Goal: Task Accomplishment & Management: Complete application form

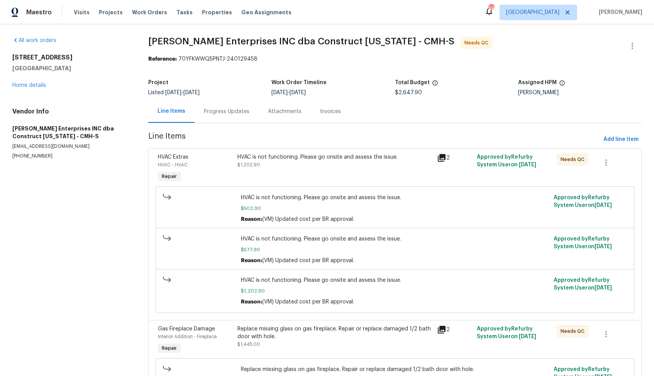
click at [224, 113] on div "Progress Updates" at bounding box center [227, 112] width 46 height 8
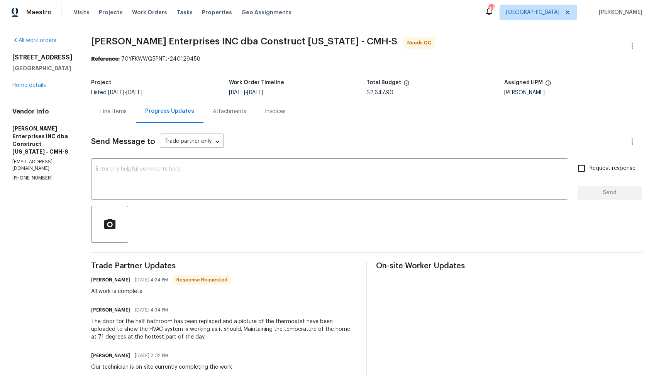
click at [122, 112] on div "Line Items" at bounding box center [113, 112] width 26 height 8
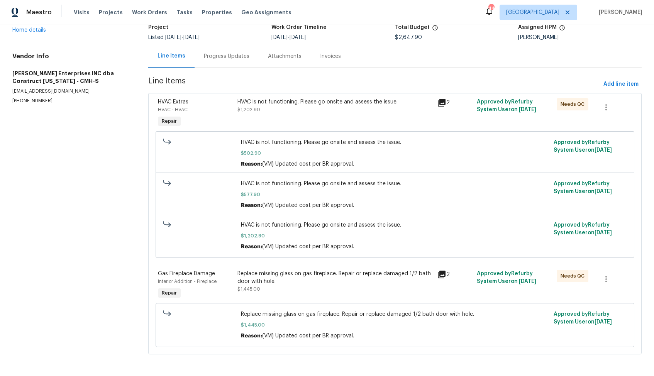
scroll to position [3, 0]
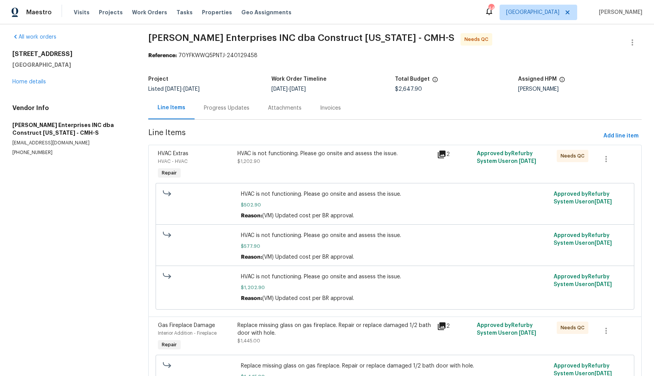
click at [310, 162] on div "HVAC is not functioning. Please go onsite and assess the issue. $1,202.90" at bounding box center [334, 157] width 195 height 15
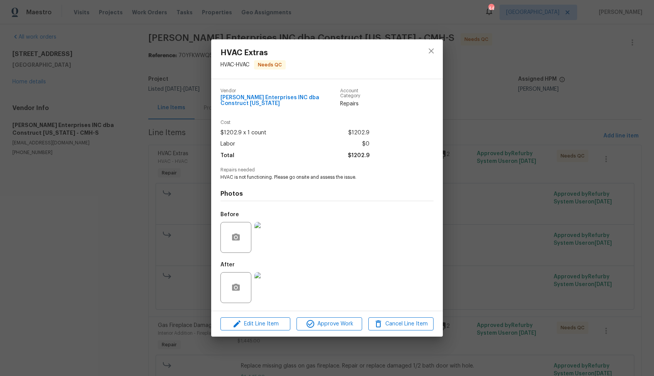
click at [262, 243] on img at bounding box center [269, 237] width 31 height 31
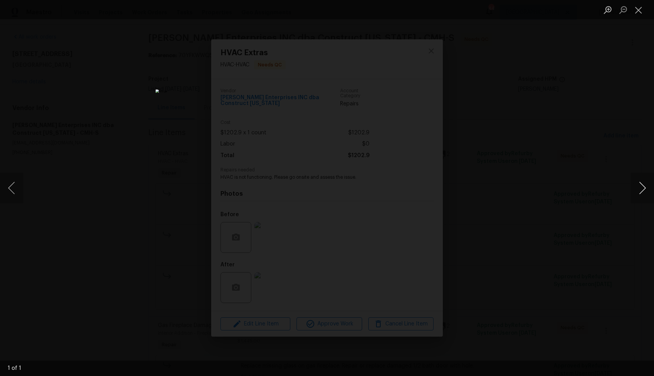
click at [643, 187] on button "Next image" at bounding box center [641, 187] width 23 height 31
click at [564, 204] on div "Lightbox" at bounding box center [327, 188] width 654 height 376
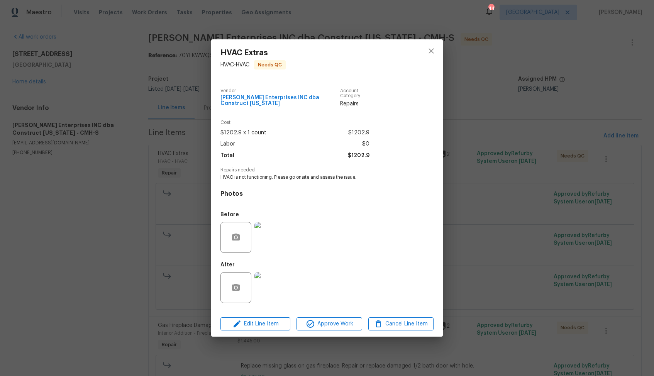
click at [279, 276] on img at bounding box center [269, 287] width 31 height 31
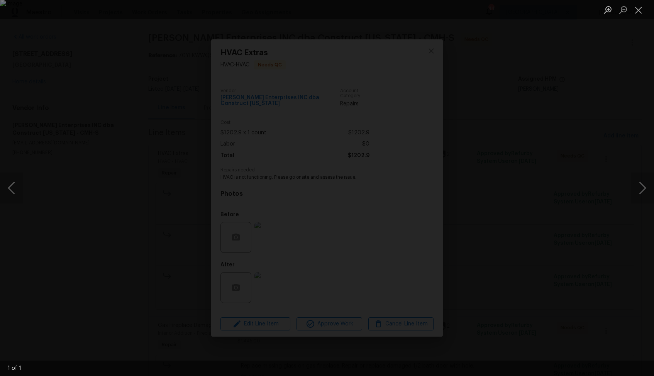
click at [567, 171] on div "Lightbox" at bounding box center [327, 188] width 654 height 376
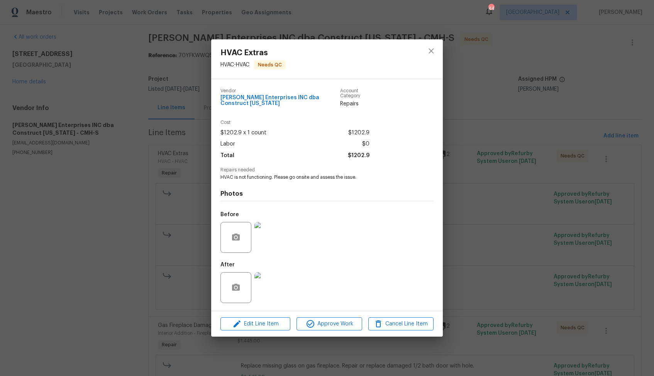
click at [567, 171] on div "HVAC Extras HVAC - HVAC Needs QC Vendor Strick Enterprises INC dba Construct Oh…" at bounding box center [327, 188] width 654 height 376
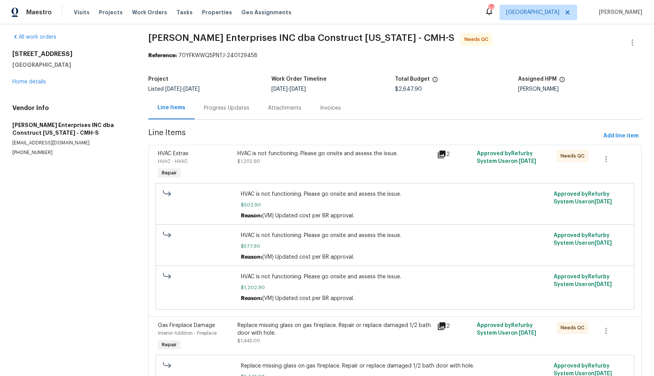
scroll to position [57, 0]
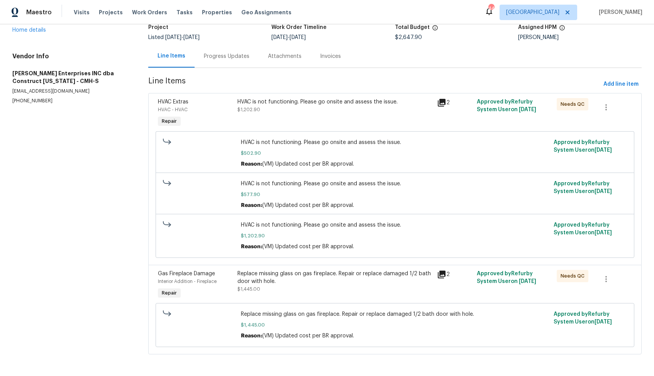
click at [340, 277] on div "Replace missing glass on gas fireplace. Repair or replace damaged 1/2 bath door…" at bounding box center [334, 277] width 195 height 15
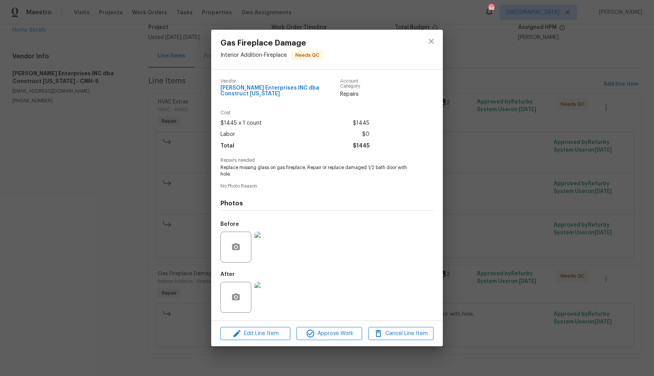
click at [272, 238] on img at bounding box center [269, 247] width 31 height 31
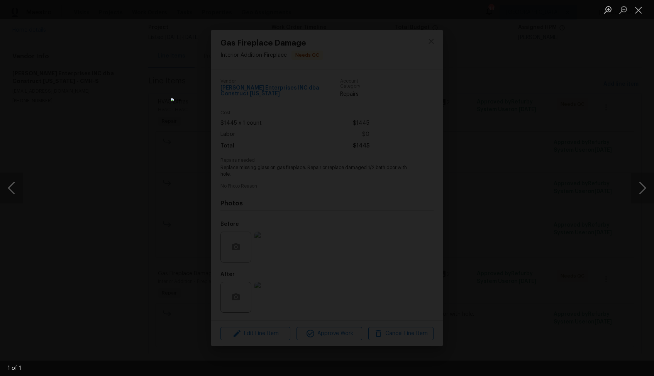
click at [523, 169] on div "Lightbox" at bounding box center [327, 188] width 654 height 376
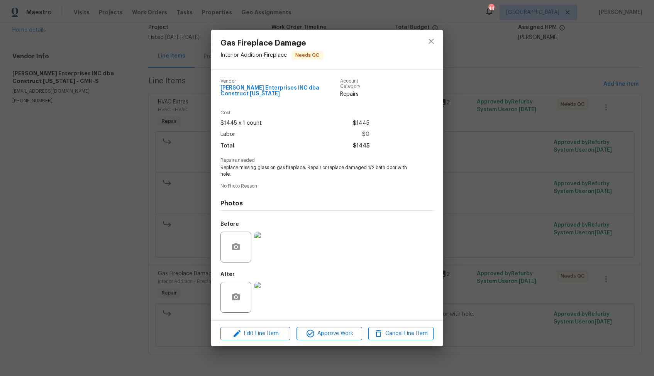
click at [279, 286] on img at bounding box center [269, 297] width 31 height 31
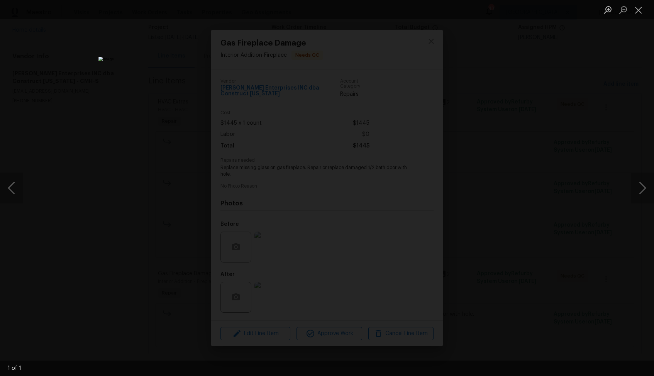
click at [98, 185] on div "Lightbox" at bounding box center [327, 188] width 654 height 376
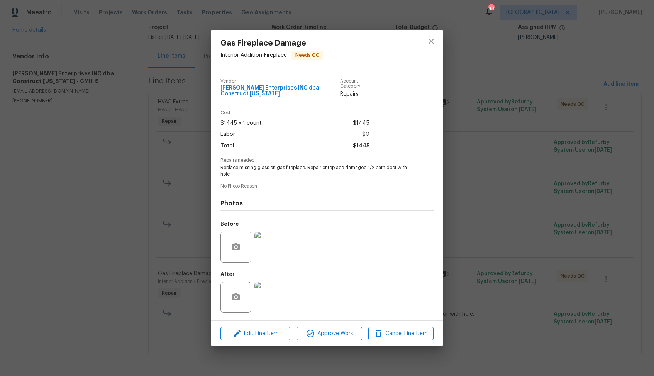
click at [185, 179] on div "Gas Fireplace Damage Interior Addition - Fireplace Needs QC Vendor Strick Enter…" at bounding box center [327, 188] width 654 height 376
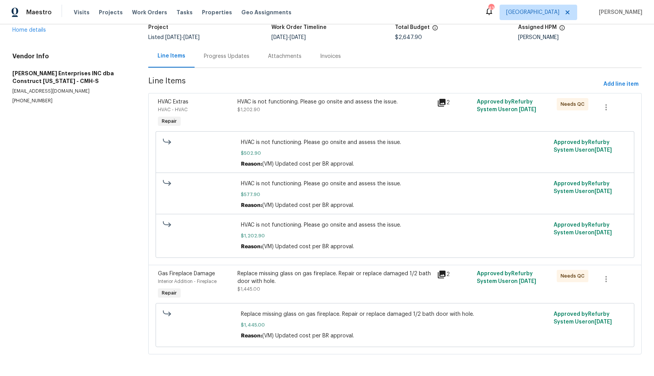
click at [293, 117] on div "HVAC is not functioning. Please go onsite and assess the issue. $1,202.90" at bounding box center [334, 113] width 199 height 35
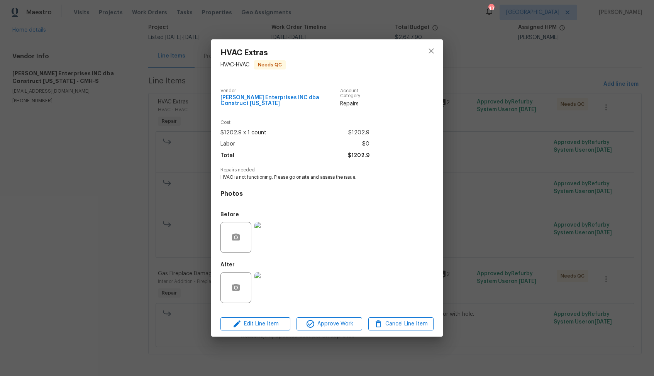
click at [275, 281] on img at bounding box center [269, 287] width 31 height 31
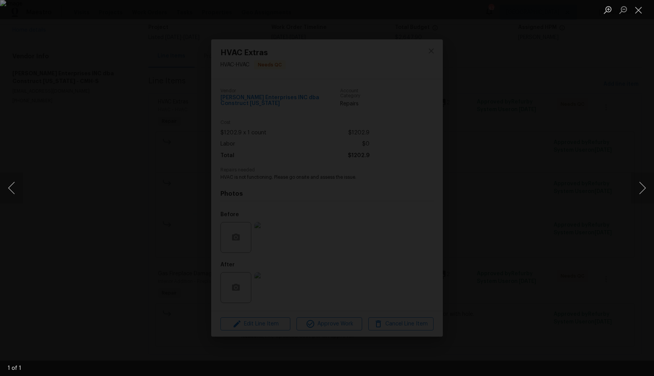
click at [82, 170] on div "Lightbox" at bounding box center [327, 188] width 654 height 376
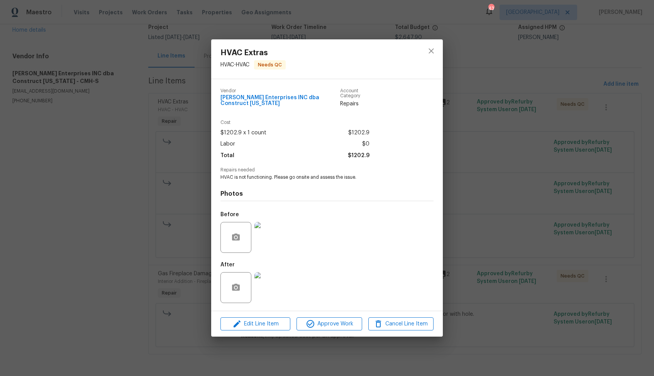
click at [82, 170] on div "HVAC Extras HVAC - HVAC Needs QC Vendor Strick Enterprises INC dba Construct Oh…" at bounding box center [327, 188] width 654 height 376
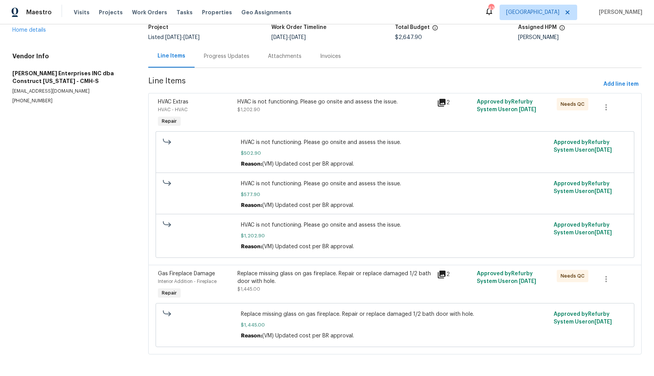
click at [227, 63] on div "Progress Updates" at bounding box center [226, 56] width 64 height 23
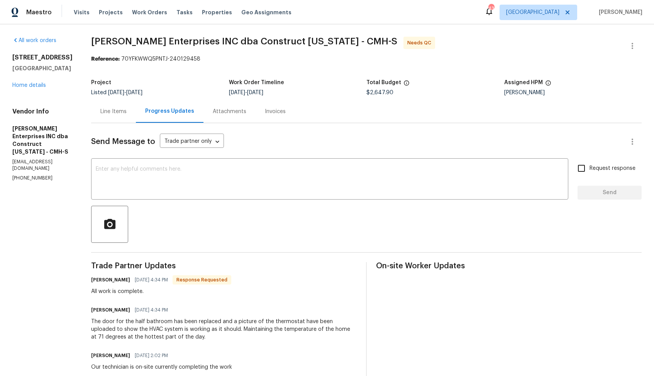
click at [123, 107] on div "Line Items" at bounding box center [113, 111] width 45 height 23
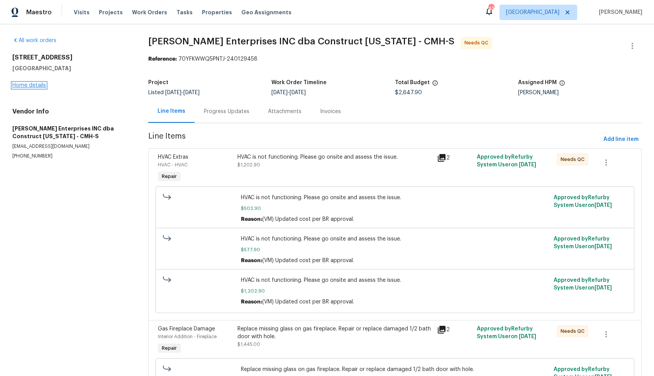
click at [32, 85] on link "Home details" at bounding box center [29, 85] width 34 height 5
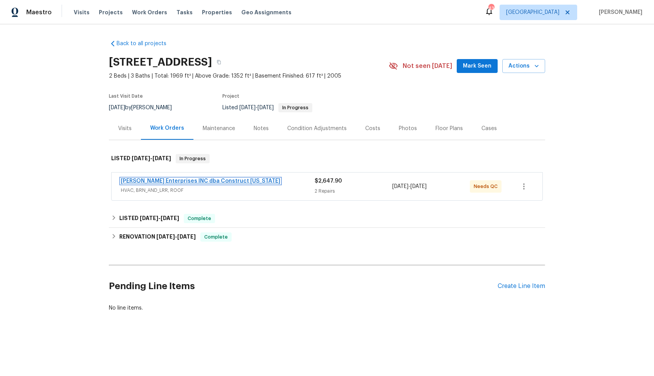
click at [201, 182] on link "Strick Enterprises INC dba Construct Ohio" at bounding box center [200, 180] width 159 height 5
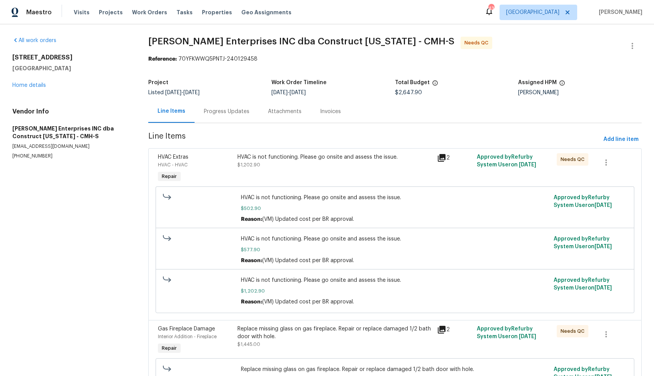
scroll to position [57, 0]
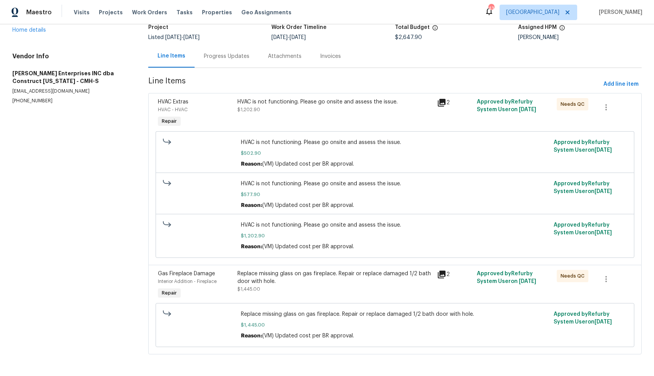
click at [384, 280] on div "Replace missing glass on gas fireplace. Repair or replace damaged 1/2 bath door…" at bounding box center [334, 277] width 195 height 15
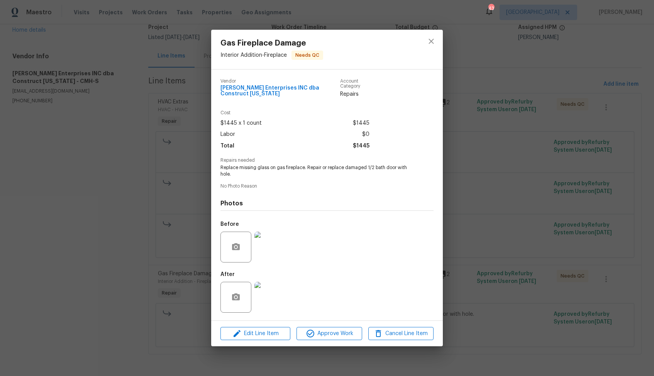
click at [281, 247] on img at bounding box center [269, 247] width 31 height 31
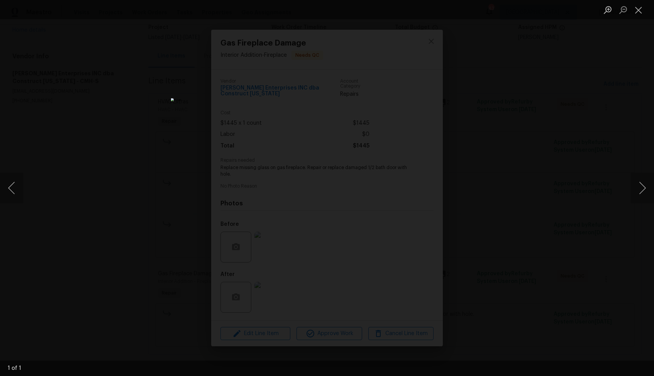
click at [504, 204] on div "Lightbox" at bounding box center [327, 188] width 654 height 376
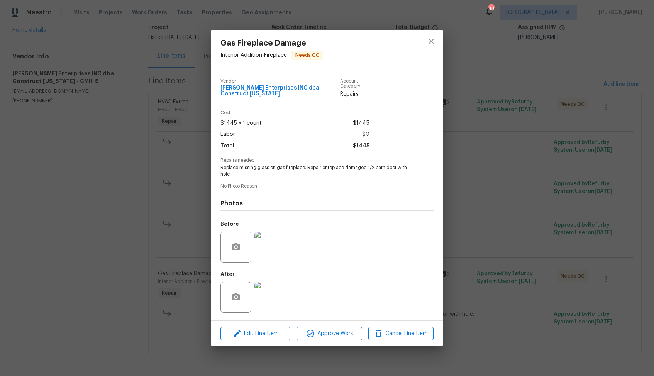
click at [271, 294] on img at bounding box center [269, 297] width 31 height 31
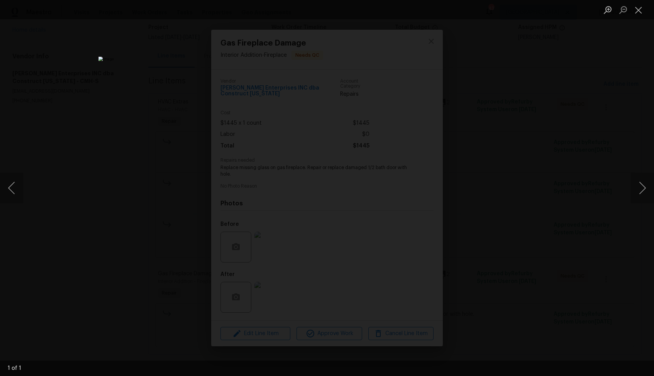
click at [567, 217] on div "Lightbox" at bounding box center [327, 188] width 654 height 376
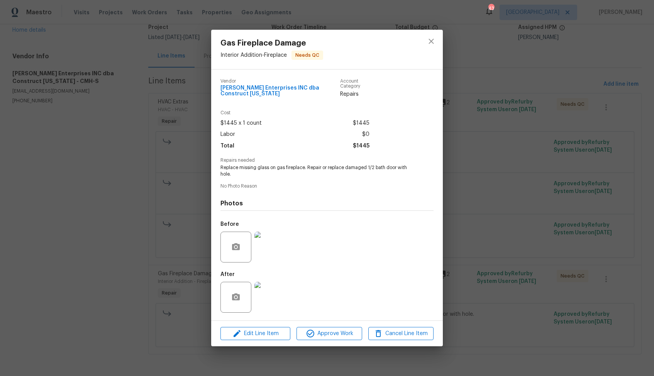
click at [512, 201] on div "Gas Fireplace Damage Interior Addition - Fireplace Needs QC Vendor Strick Enter…" at bounding box center [327, 188] width 654 height 376
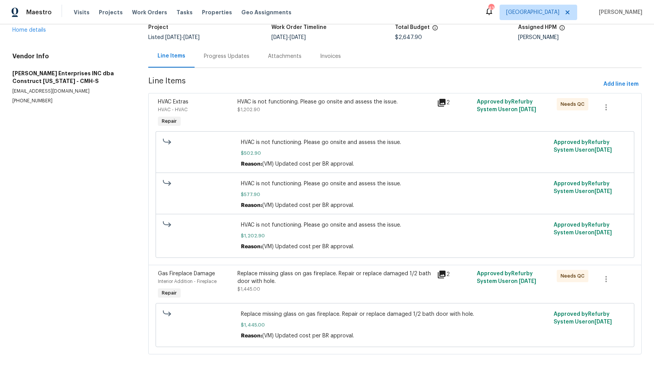
click at [391, 278] on div "Replace missing glass on gas fireplace. Repair or replace damaged 1/2 bath door…" at bounding box center [334, 277] width 195 height 15
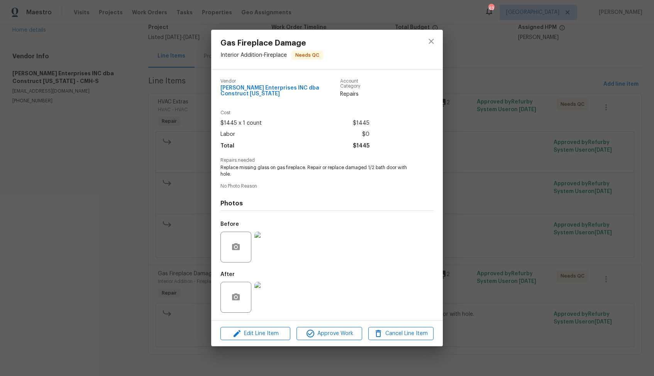
click at [269, 240] on img at bounding box center [269, 247] width 31 height 31
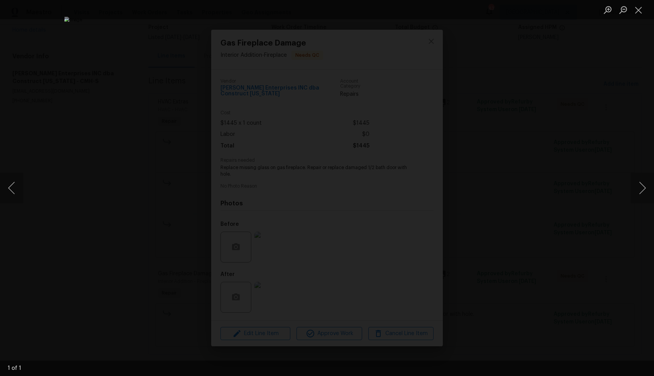
click at [554, 129] on div "Lightbox" at bounding box center [327, 188] width 654 height 376
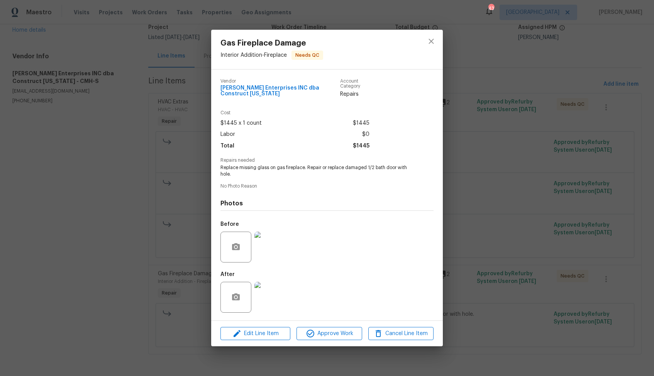
click at [491, 181] on div "Gas Fireplace Damage Interior Addition - Fireplace Needs QC Vendor Strick Enter…" at bounding box center [327, 188] width 654 height 376
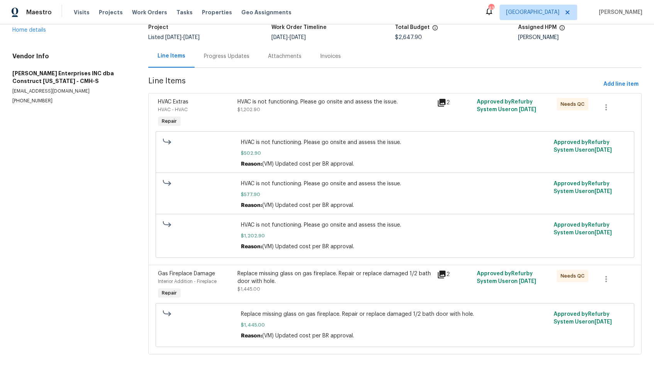
click at [337, 116] on div "HVAC is not functioning. Please go onsite and assess the issue. $1,202.90" at bounding box center [334, 113] width 199 height 35
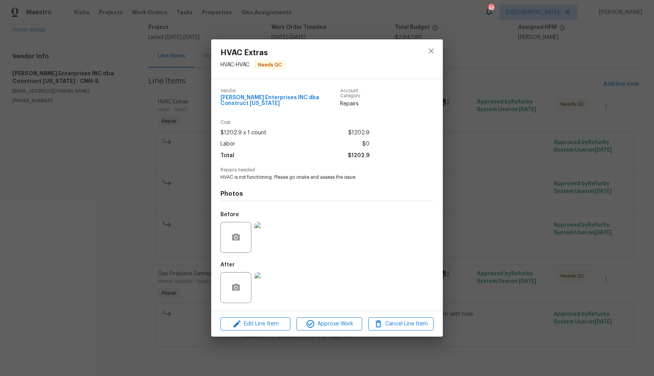
click at [495, 195] on div "HVAC Extras HVAC - HVAC Needs QC Vendor Strick Enterprises INC dba Construct Oh…" at bounding box center [327, 188] width 654 height 376
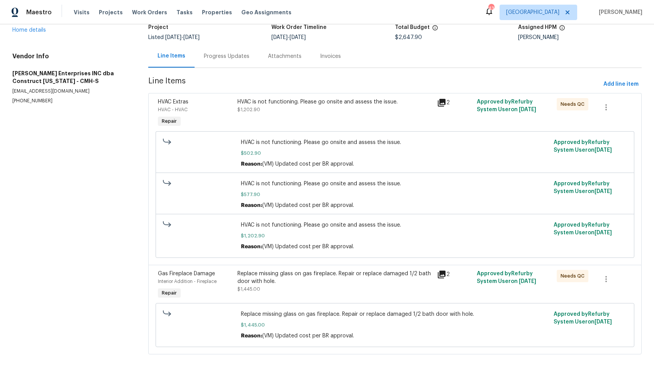
click at [223, 54] on div "Progress Updates" at bounding box center [227, 56] width 46 height 8
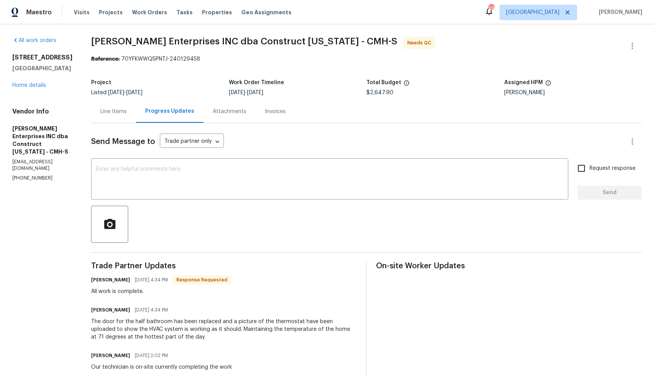
click at [117, 115] on div "Line Items" at bounding box center [113, 112] width 26 height 8
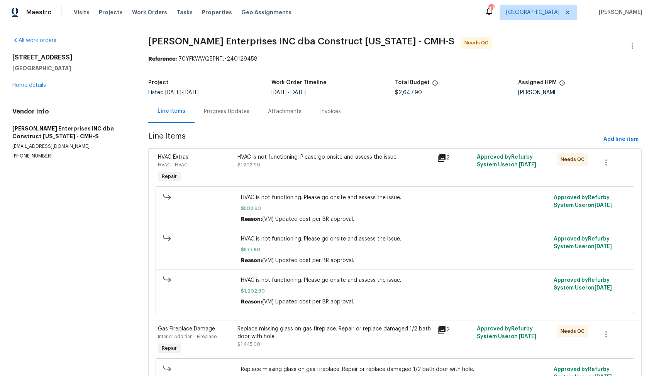
click at [304, 185] on div "HVAC is not functioning. Please go onsite and assess the issue. $502.90 Reason:…" at bounding box center [395, 249] width 474 height 131
click at [289, 172] on div "HVAC is not functioning. Please go onsite and assess the issue. $1,202.90" at bounding box center [334, 168] width 199 height 35
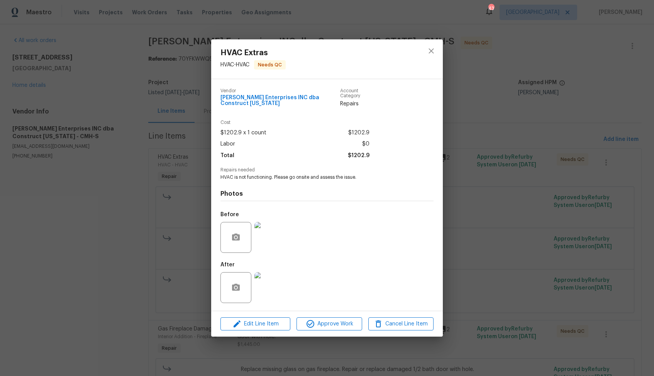
click at [267, 279] on img at bounding box center [269, 287] width 31 height 31
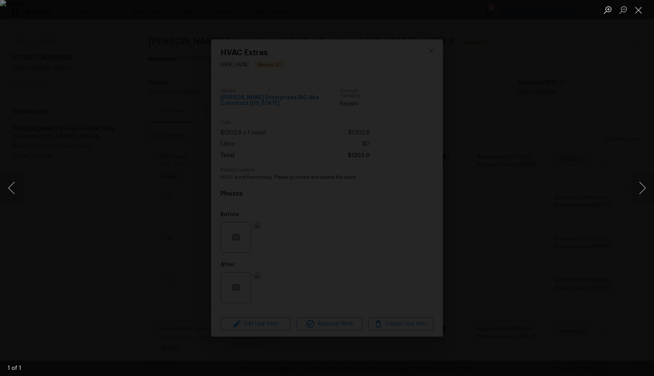
click at [96, 192] on div "Lightbox" at bounding box center [327, 188] width 654 height 376
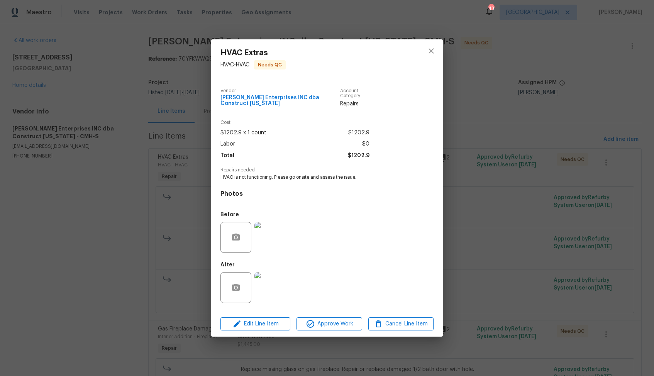
click at [96, 192] on div "HVAC Extras HVAC - HVAC Needs QC Vendor Strick Enterprises INC dba Construct Oh…" at bounding box center [327, 188] width 654 height 376
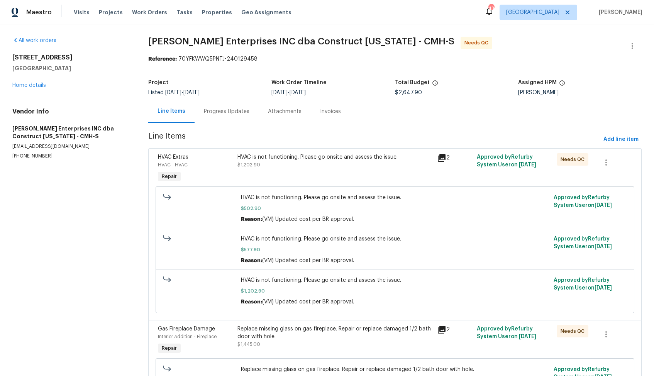
click at [222, 118] on div "Progress Updates" at bounding box center [226, 111] width 64 height 23
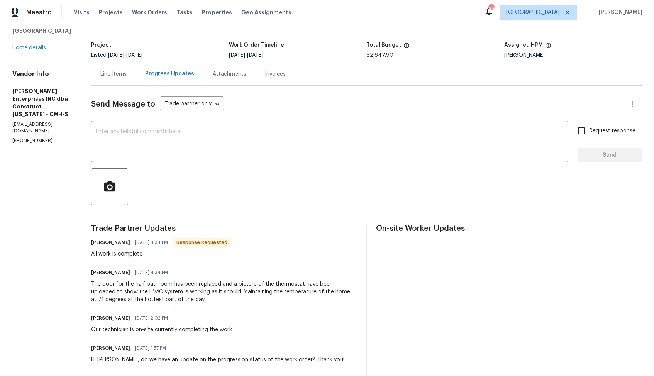
scroll to position [30, 0]
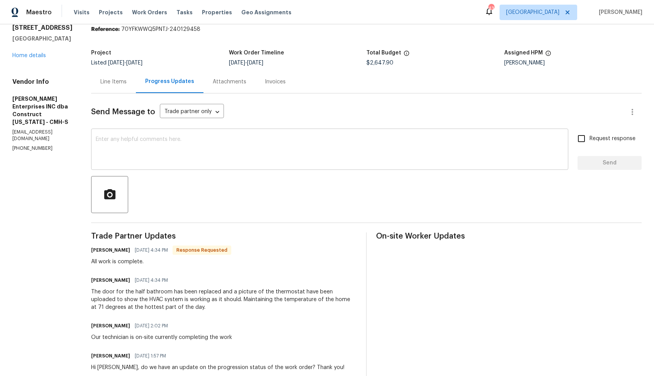
click at [242, 147] on textarea at bounding box center [330, 150] width 468 height 27
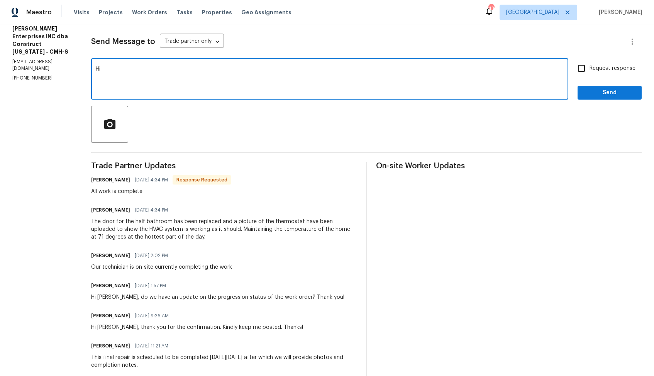
scroll to position [0, 0]
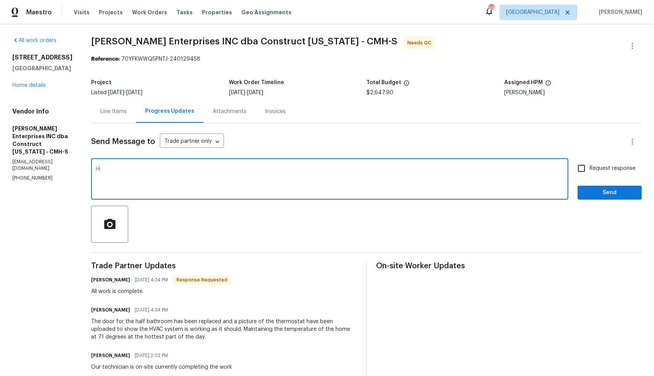
click at [206, 190] on textarea "Hi" at bounding box center [330, 179] width 468 height 27
click at [99, 281] on h6 "Chad Rogers" at bounding box center [110, 280] width 39 height 8
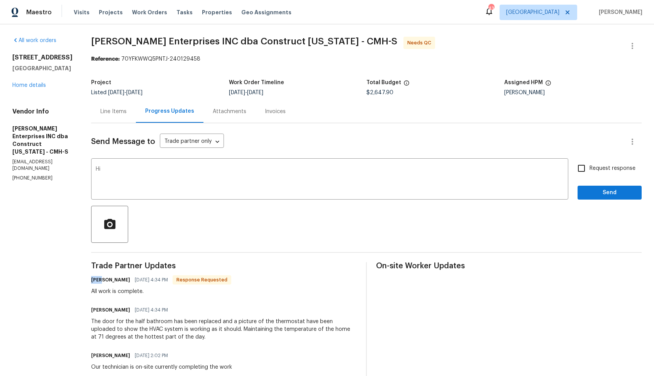
copy h6 "Chad"
click at [304, 182] on textarea "Hi" at bounding box center [330, 179] width 468 height 27
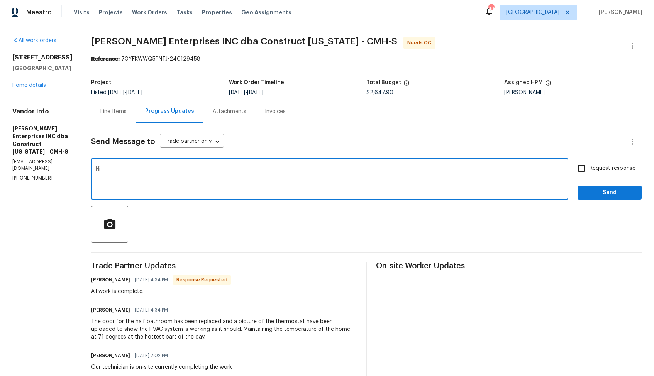
paste textarea "Chad"
click at [398, 169] on textarea "Hi Chad, thank you so much for completing the job. Could you please provide the…" at bounding box center [330, 179] width 468 height 27
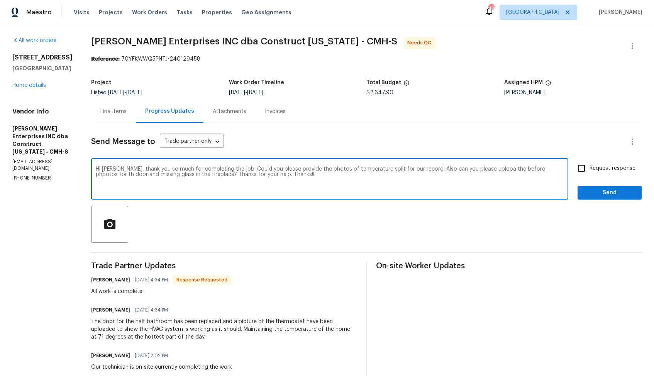
click at [353, 170] on textarea "Hi Chad, thank you so much for completing the job. Could you please provide the…" at bounding box center [330, 179] width 468 height 27
paste textarea "Thank you so much for completing the job. Could you please provide the photos o…"
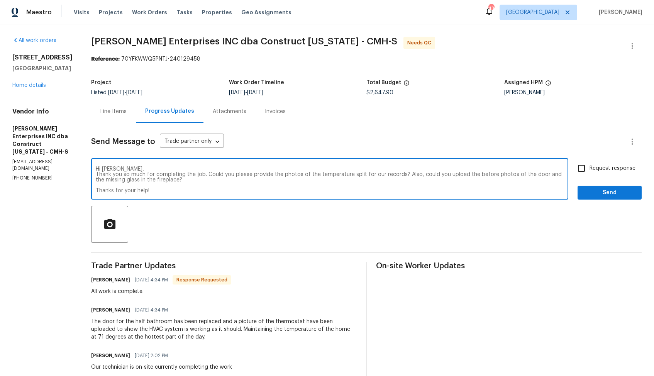
type textarea "Hi Chad, Thank you so much for completing the job. Could you please provide the…"
click at [592, 173] on label "Request response" at bounding box center [604, 168] width 62 height 16
click at [589, 173] on input "Request response" at bounding box center [581, 168] width 16 height 16
checkbox input "true"
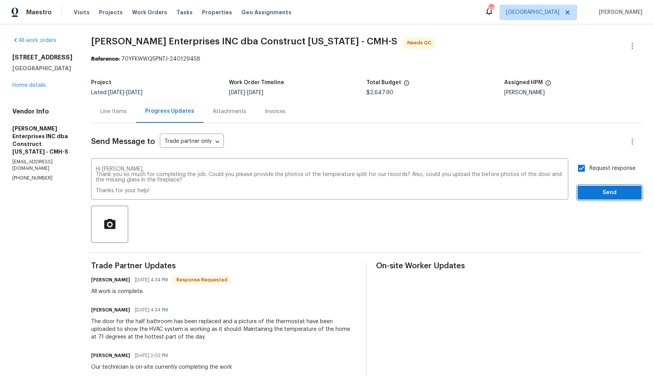
click at [594, 195] on span "Send" at bounding box center [609, 193] width 52 height 10
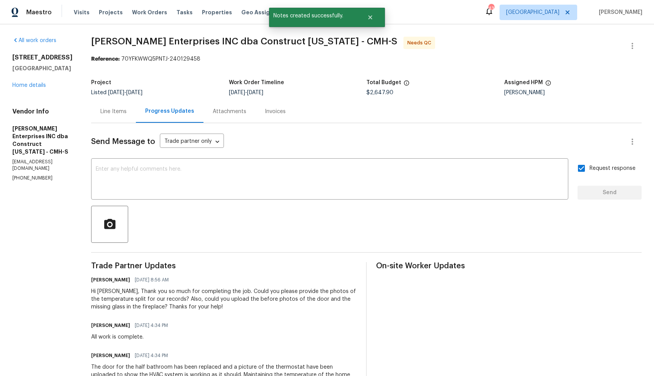
click at [117, 336] on div "All work is complete." at bounding box center [131, 337] width 81 height 8
copy div "All work is complete."
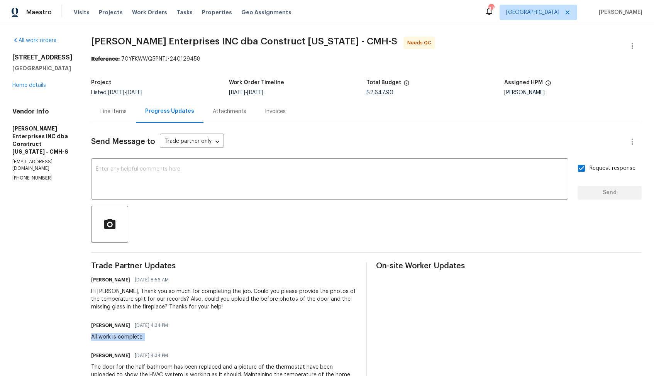
click at [53, 88] on div "1214 Sanctuary Pl # 34 Columbus, OH 43230 Home details" at bounding box center [42, 71] width 60 height 35
click at [37, 88] on link "Home details" at bounding box center [29, 85] width 34 height 5
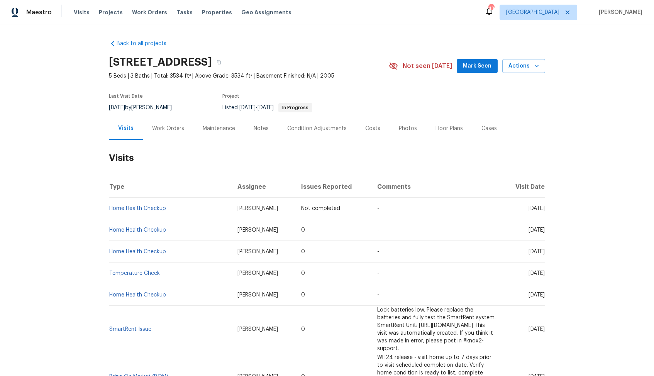
click at [154, 127] on div "Work Orders" at bounding box center [168, 129] width 32 height 8
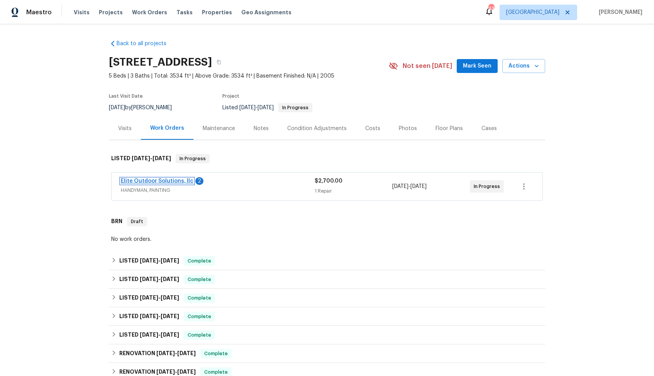
click at [153, 183] on link "Elite Outdoor Solutions, llc" at bounding box center [157, 180] width 73 height 5
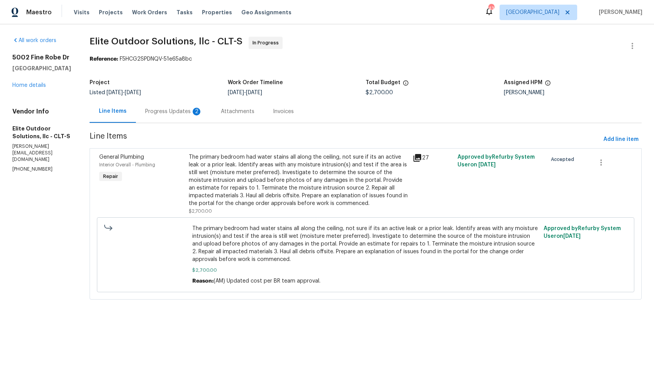
click at [163, 112] on div "Progress Updates 2" at bounding box center [173, 112] width 57 height 8
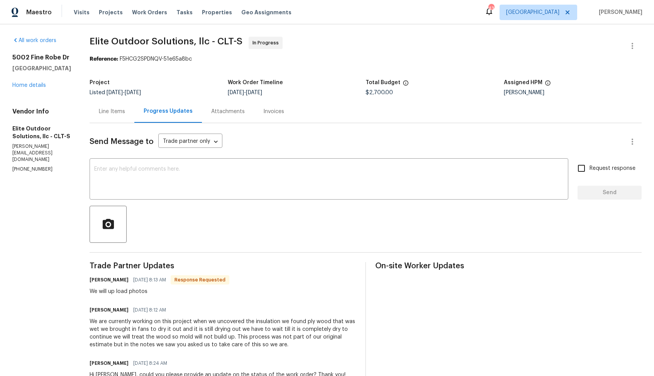
click at [90, 281] on h6 "Walter Arriola" at bounding box center [109, 280] width 39 height 8
copy h6 "Walter"
click at [211, 181] on textarea at bounding box center [328, 179] width 469 height 27
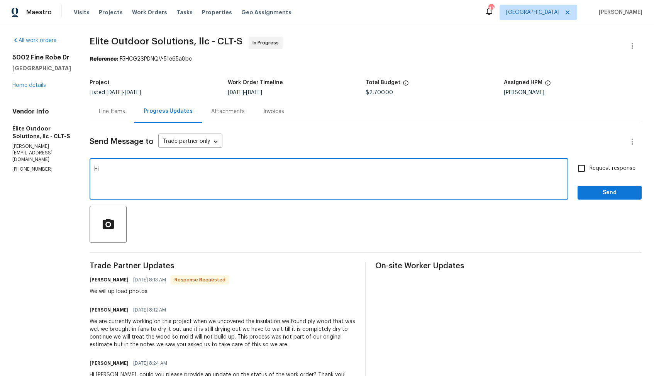
paste textarea "Walter"
type textarea "Hi Walter, thank you for the update. Kindly keep me posted. Thanks!!"
click at [595, 192] on span "Send" at bounding box center [609, 193] width 52 height 10
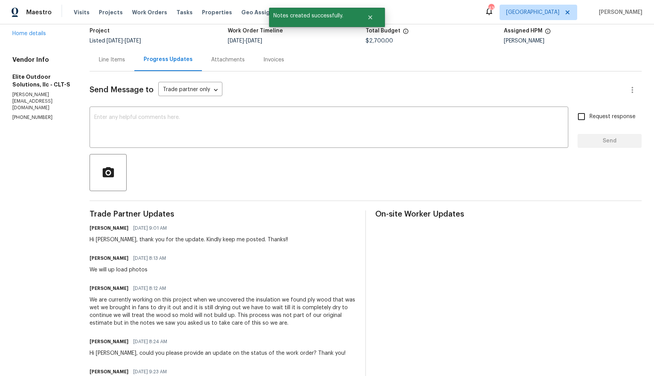
scroll to position [55, 0]
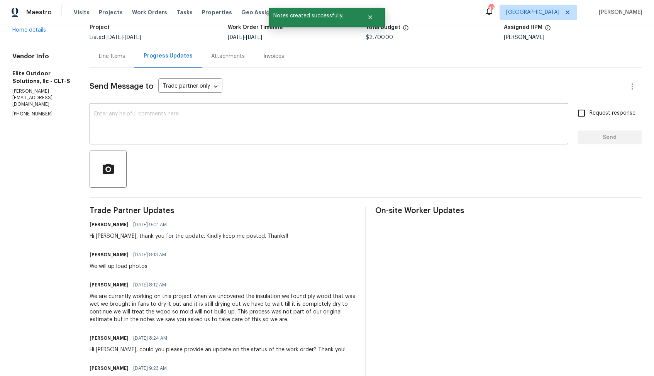
click at [150, 316] on div "We are currently working on this project when we uncovered the insulation we fo…" at bounding box center [223, 307] width 266 height 31
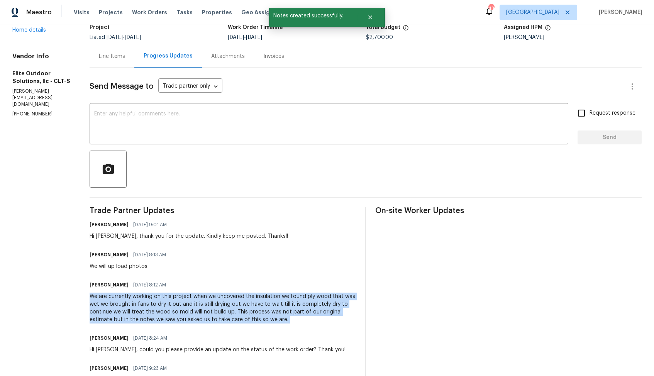
copy div "We are currently working on this project when we uncovered the insulation we fo…"
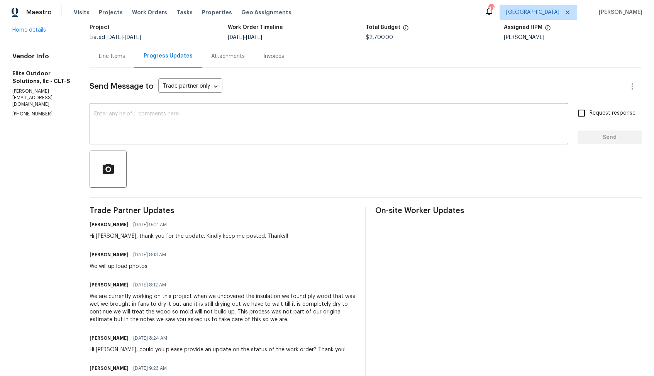
click at [99, 265] on div "We will up load photos" at bounding box center [130, 266] width 81 height 8
copy div "We will up load photos"
click at [57, 87] on div "All work orders 5002 Fine Robe Dr Indian Trail, NC 28079 Home details Vendor In…" at bounding box center [327, 358] width 654 height 779
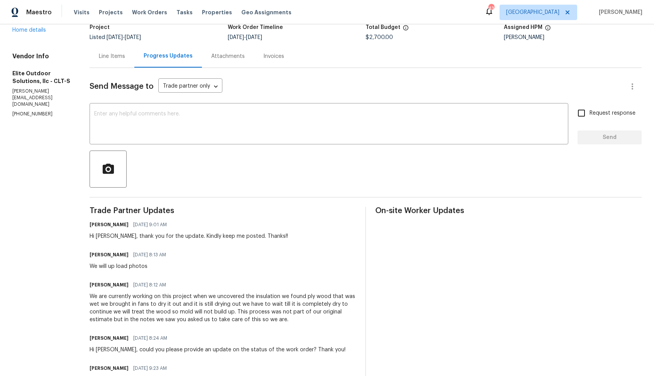
scroll to position [0, 0]
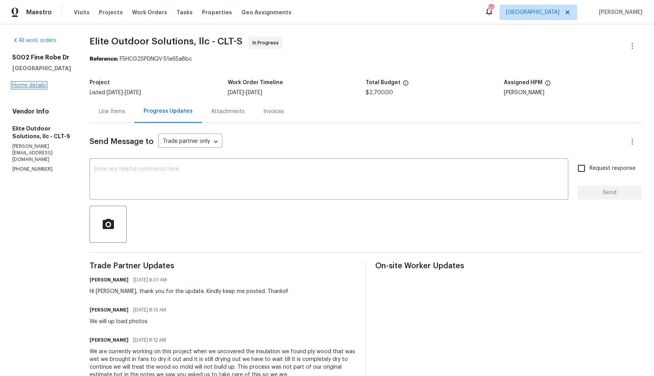
click at [21, 88] on link "Home details" at bounding box center [29, 85] width 34 height 5
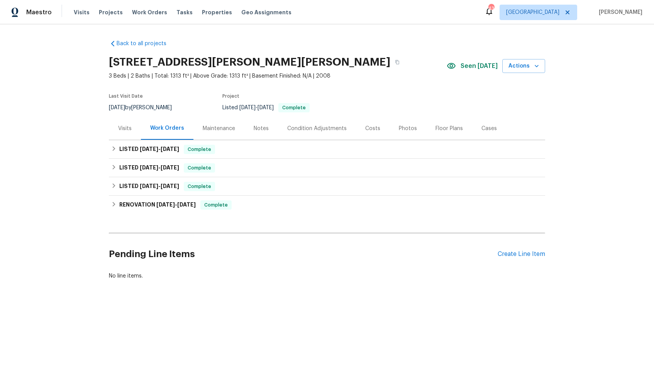
click at [125, 130] on div "Visits" at bounding box center [125, 129] width 14 height 8
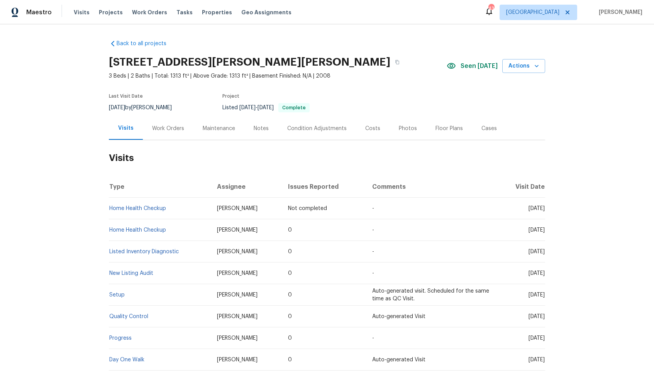
click at [179, 125] on div "Work Orders" at bounding box center [168, 129] width 32 height 8
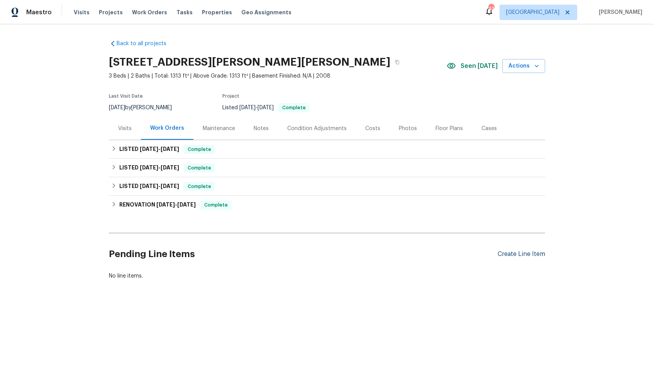
click at [511, 254] on div "Create Line Item" at bounding box center [520, 253] width 47 height 7
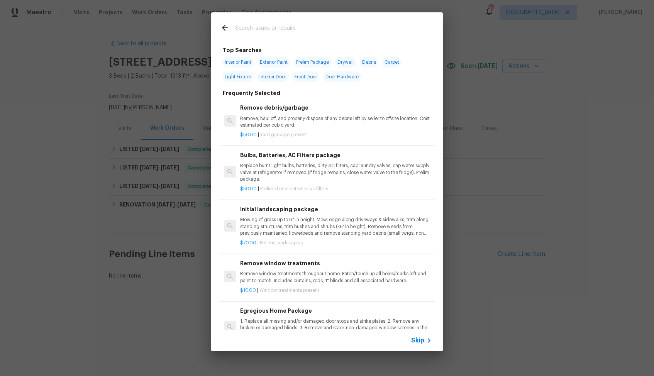
click at [294, 32] on input "text" at bounding box center [317, 29] width 164 height 12
type input "bathr"
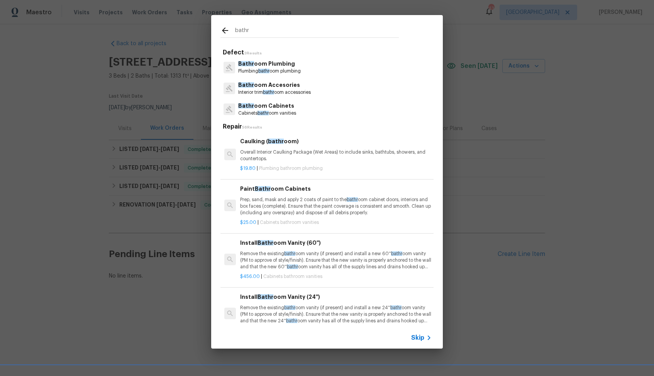
click at [264, 64] on p "Bathr oom Plumbing" at bounding box center [269, 64] width 63 height 8
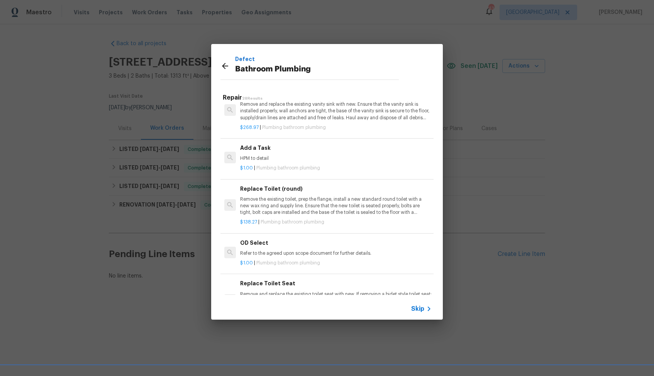
scroll to position [1171, 0]
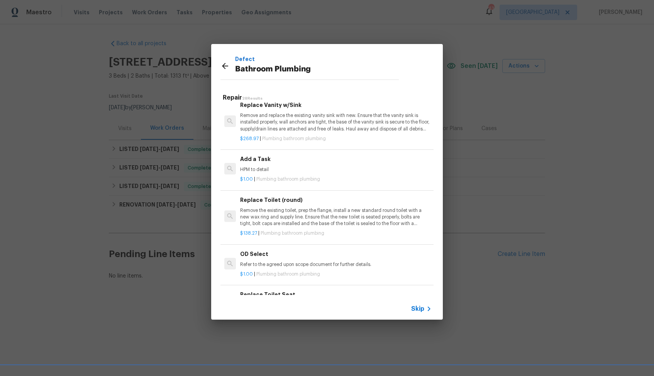
click at [283, 165] on div "Add a Task HPM to detail" at bounding box center [335, 164] width 191 height 19
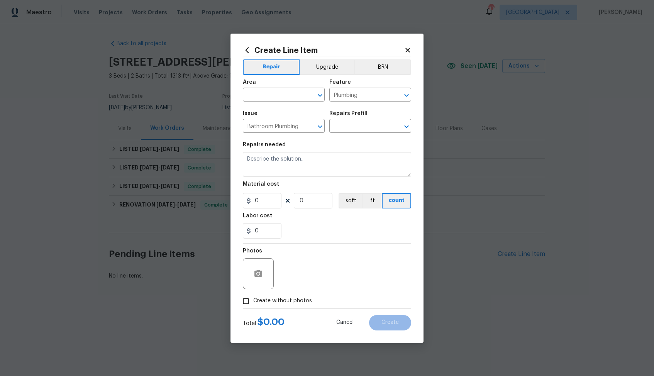
type input "Add a Task $1.00"
type textarea "HPM to detail"
type input "1"
click at [275, 93] on input "text" at bounding box center [273, 96] width 60 height 12
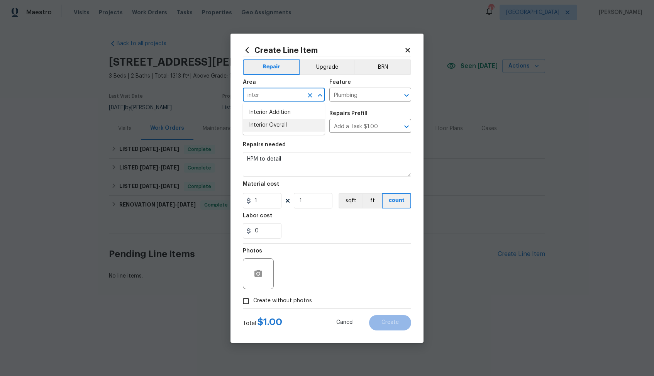
click at [267, 123] on li "Interior Overall" at bounding box center [284, 125] width 82 height 13
type input "Interior Overall"
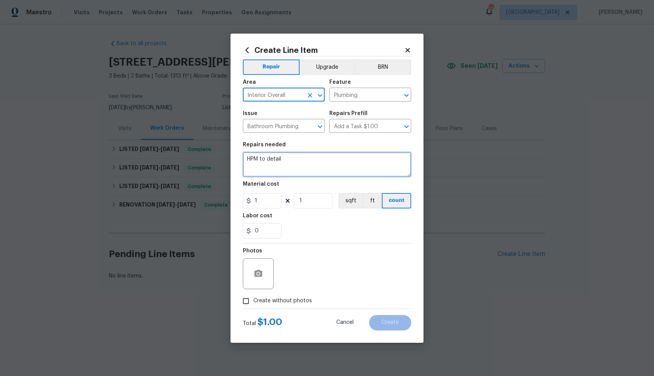
click at [326, 161] on textarea "HPM to detail" at bounding box center [327, 164] width 168 height 25
paste textarea "Main bathroom - replace the sink faucet,"
type textarea "Main bathroom - replace the sink faucet,"
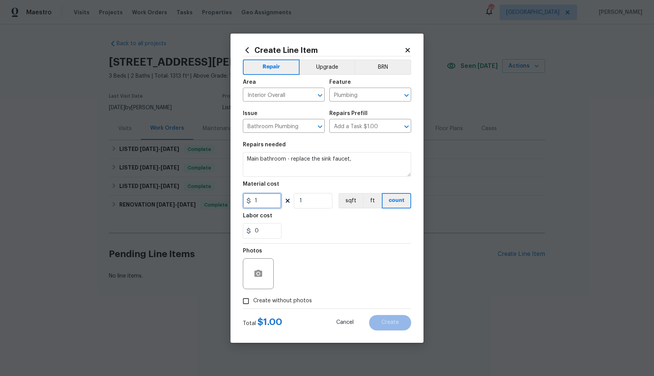
click at [267, 200] on input "1" at bounding box center [262, 200] width 39 height 15
type input "75"
click at [260, 273] on icon "button" at bounding box center [258, 273] width 8 height 7
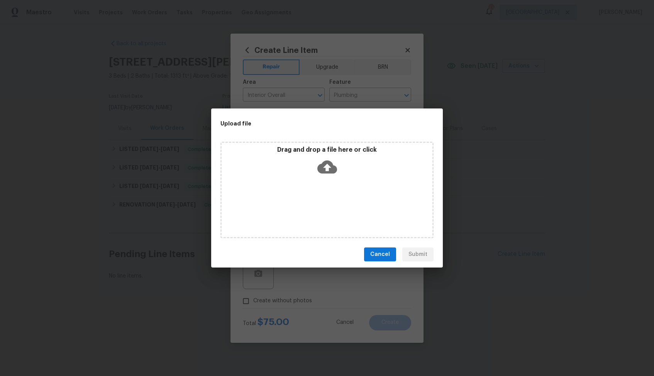
click at [326, 170] on icon at bounding box center [327, 167] width 20 height 20
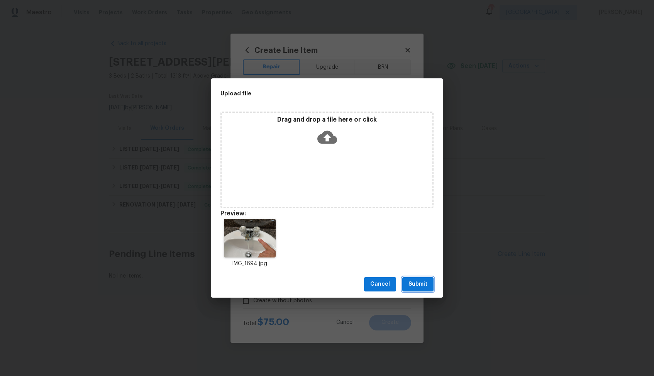
click at [423, 284] on span "Submit" at bounding box center [417, 284] width 19 height 10
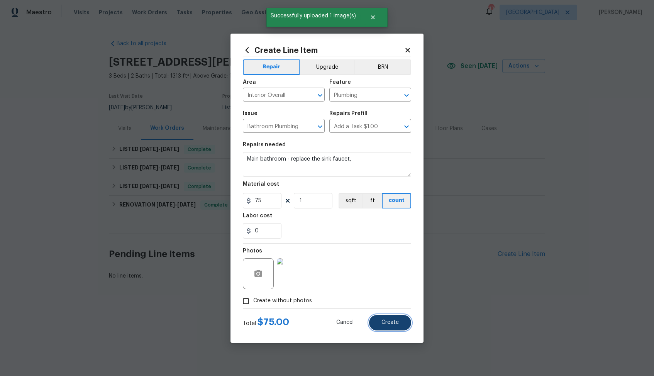
click at [387, 320] on span "Create" at bounding box center [389, 322] width 17 height 6
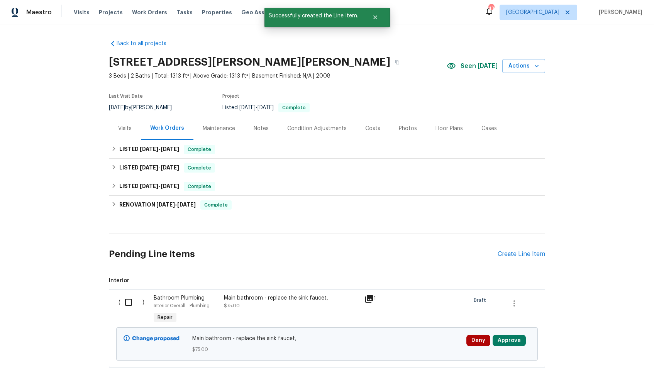
scroll to position [44, 0]
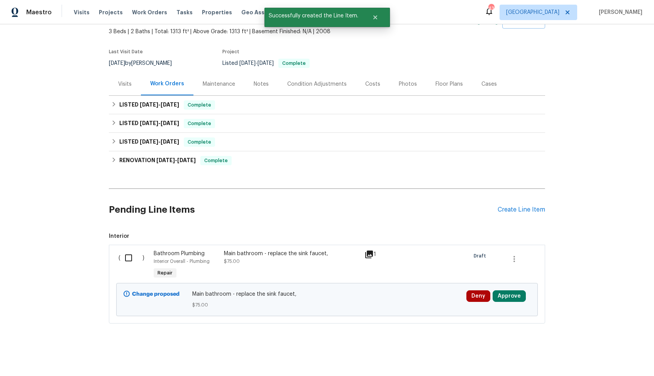
click at [130, 259] on input "checkbox" at bounding box center [131, 258] width 22 height 16
checkbox input "true"
click at [606, 354] on span "Create Work Order" at bounding box center [609, 357] width 51 height 10
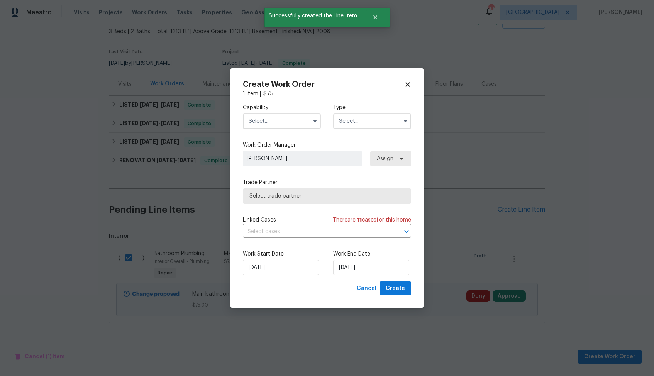
click at [307, 125] on input "text" at bounding box center [282, 120] width 78 height 15
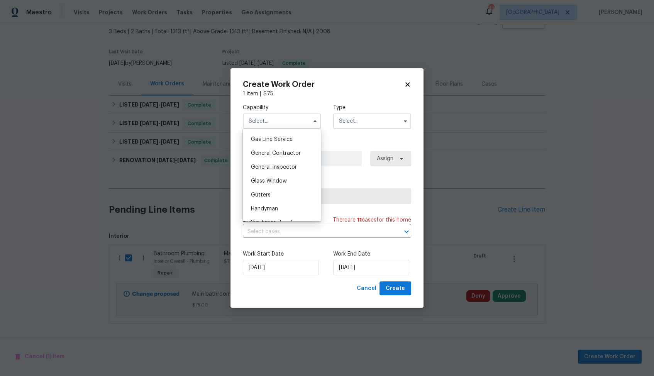
scroll to position [364, 0]
click at [279, 142] on span "General Contractor" at bounding box center [276, 142] width 50 height 5
type input "General Contractor"
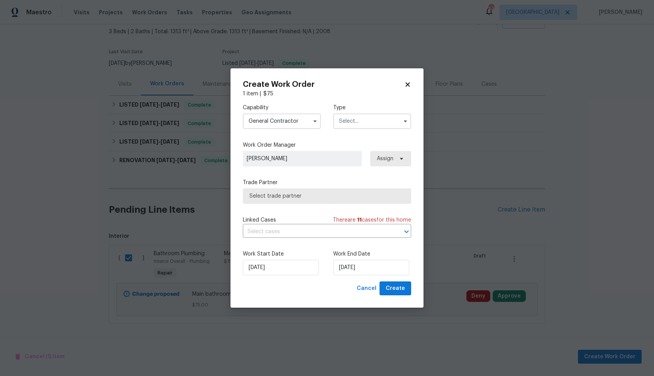
click at [358, 126] on input "text" at bounding box center [372, 120] width 78 height 15
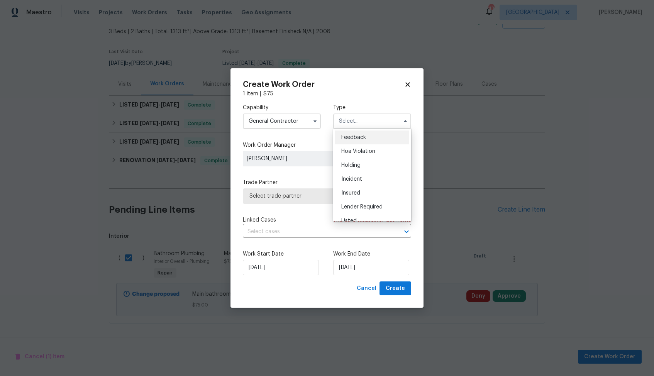
click at [364, 140] on div "Feedback" at bounding box center [372, 137] width 74 height 14
type input "Feedback"
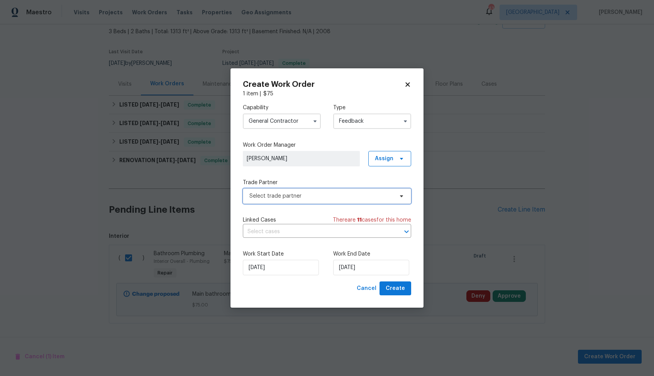
click at [297, 195] on span "Select trade partner" at bounding box center [321, 196] width 144 height 8
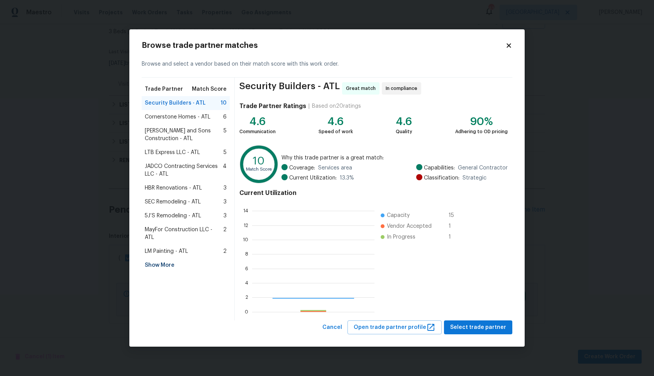
scroll to position [108, 122]
click at [91, 119] on body "Maestro Visits Projects Work Orders Tasks Properties Geo Assignments 43 [GEOGRA…" at bounding box center [327, 188] width 654 height 376
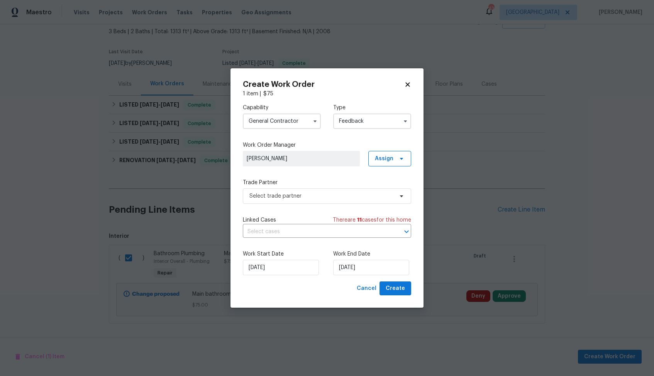
click at [304, 122] on input "General Contractor" at bounding box center [282, 120] width 78 height 15
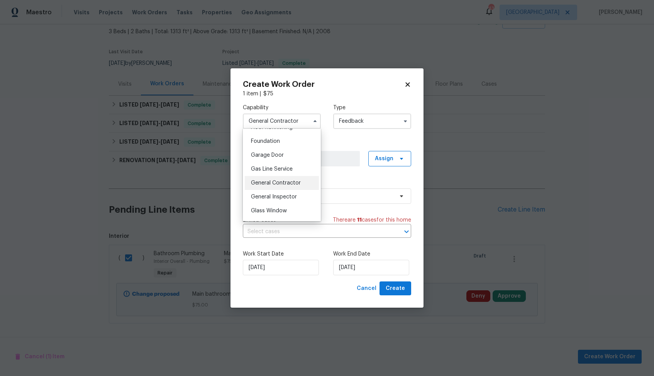
scroll to position [370, 0]
click at [267, 190] on span "Handyman" at bounding box center [264, 191] width 27 height 5
type input "Handyman"
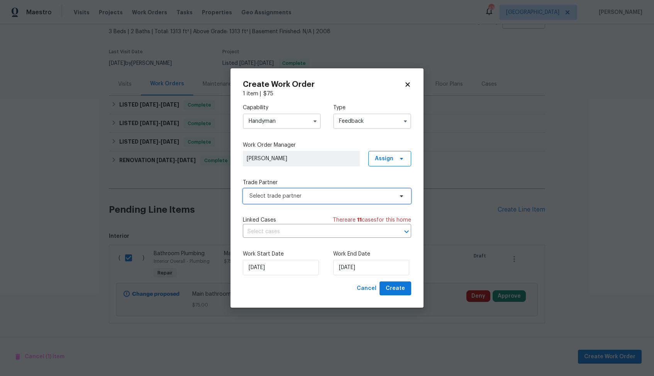
click at [297, 194] on span "Select trade partner" at bounding box center [321, 196] width 144 height 8
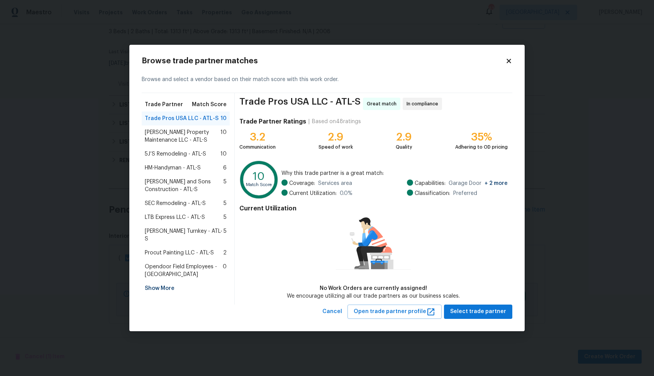
click at [169, 133] on span "[PERSON_NAME] Property Maintenance LLC - ATL-S" at bounding box center [183, 135] width 76 height 15
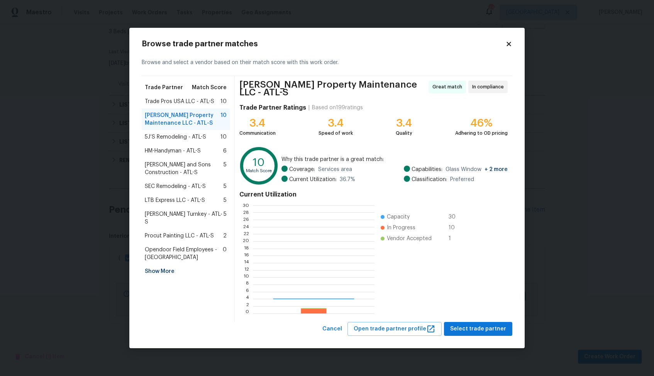
scroll to position [108, 121]
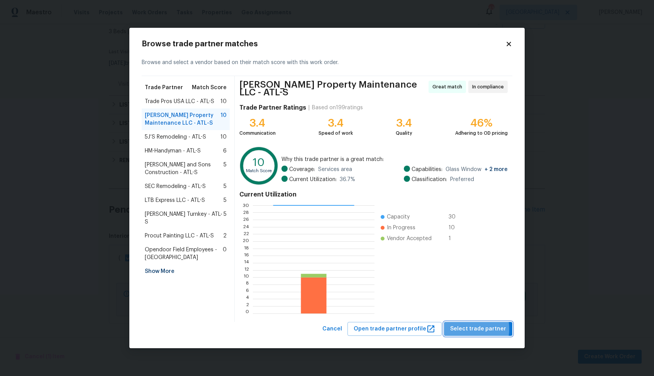
click at [461, 327] on span "Select trade partner" at bounding box center [478, 329] width 56 height 10
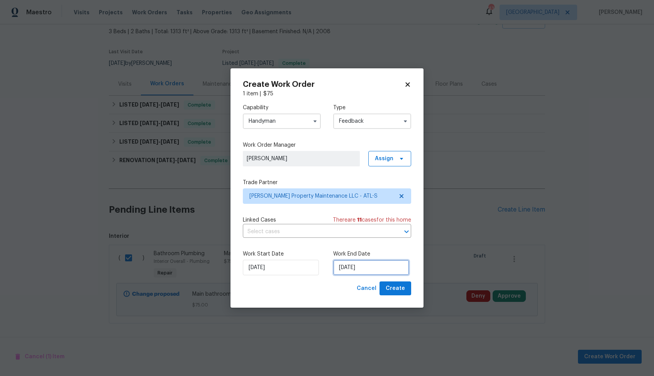
click at [353, 270] on input "[DATE]" at bounding box center [371, 267] width 76 height 15
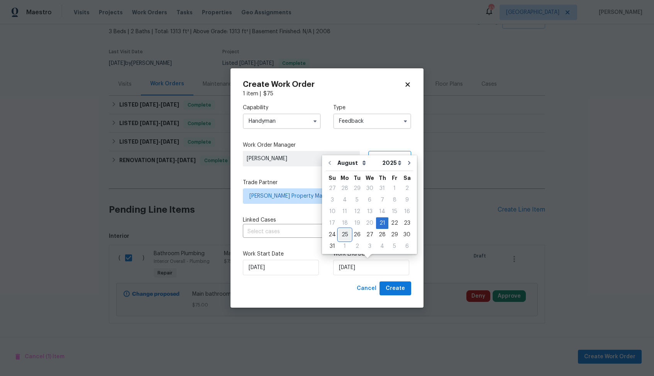
click at [343, 234] on div "25" at bounding box center [344, 234] width 12 height 11
type input "[DATE]"
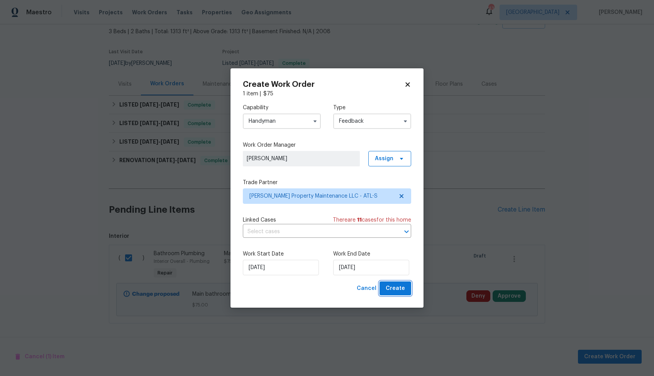
click at [398, 291] on span "Create" at bounding box center [394, 289] width 19 height 10
checkbox input "false"
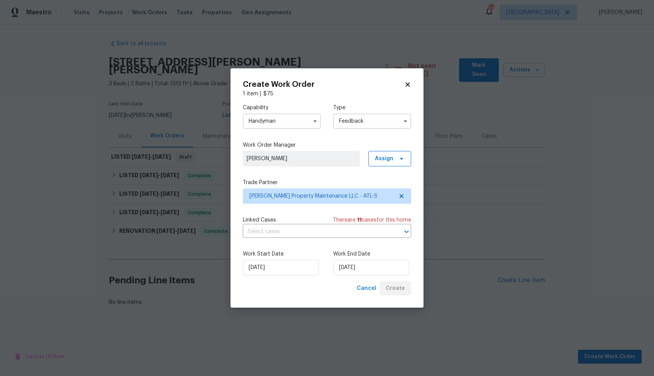
scroll to position [0, 0]
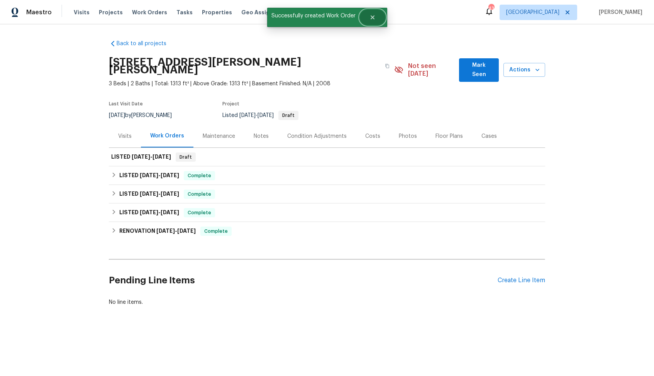
click at [380, 21] on button "Close" at bounding box center [372, 17] width 25 height 15
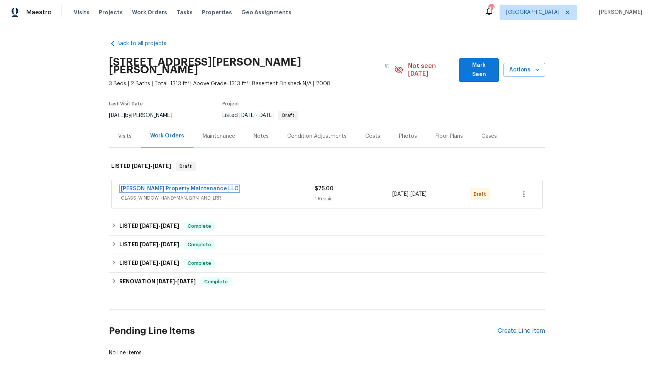
click at [154, 186] on link "[PERSON_NAME] Property Maintenance LLC" at bounding box center [180, 188] width 118 height 5
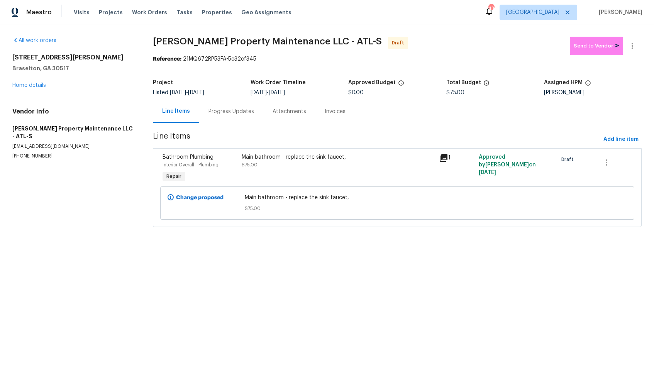
click at [227, 113] on div "Progress Updates" at bounding box center [231, 112] width 46 height 8
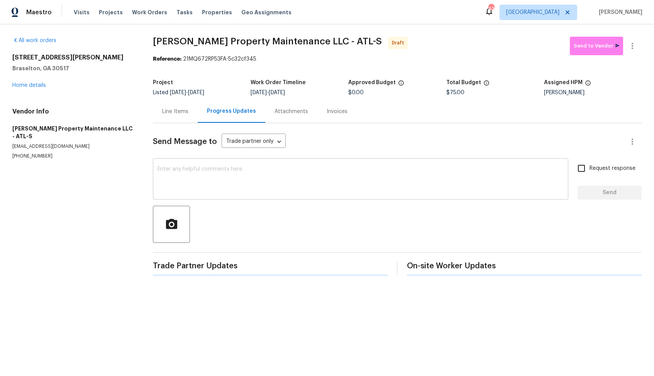
click at [250, 167] on textarea at bounding box center [360, 179] width 406 height 27
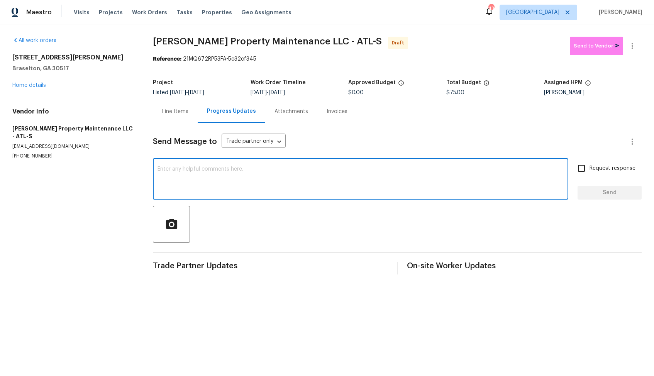
click at [309, 183] on textarea at bounding box center [360, 179] width 406 height 27
paste textarea "Hi, this is [PERSON_NAME] with Opendoor. I’m confirming you received the WO for…"
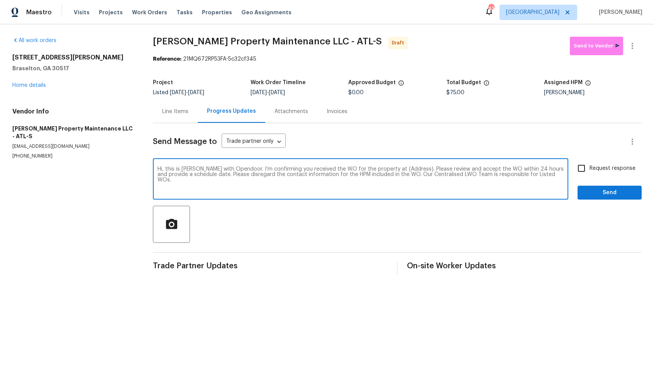
drag, startPoint x: 404, startPoint y: 169, endPoint x: 380, endPoint y: 169, distance: 23.9
click at [380, 169] on textarea "Hi, this is [PERSON_NAME] with Opendoor. I’m confirming you received the WO for…" at bounding box center [360, 179] width 406 height 27
paste textarea "[STREET_ADDRESS][PERSON_NAME][PERSON_NAME]"
type textarea "Hi, this is [PERSON_NAME] with Opendoor. I’m confirming you received the WO for…"
click at [580, 162] on input "Request response" at bounding box center [581, 168] width 16 height 16
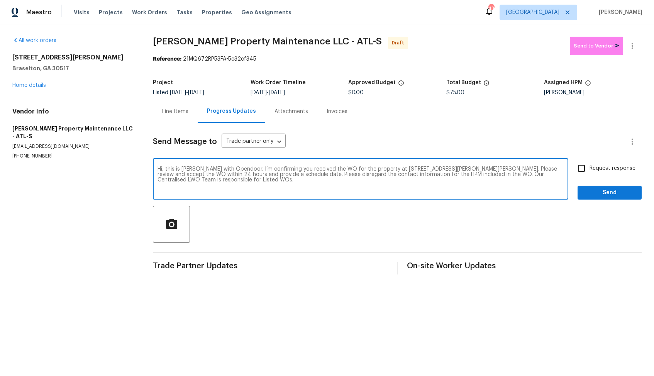
checkbox input "true"
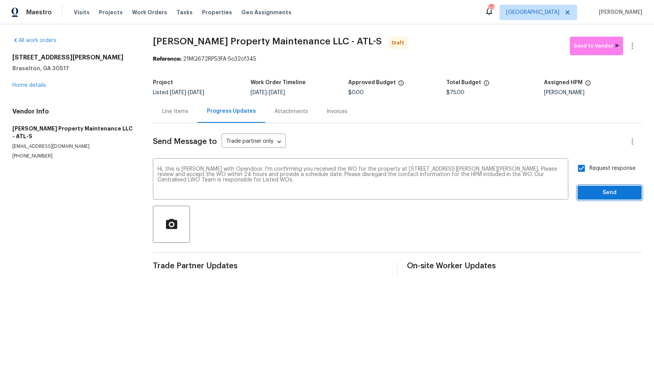
click at [595, 192] on span "Send" at bounding box center [609, 193] width 52 height 10
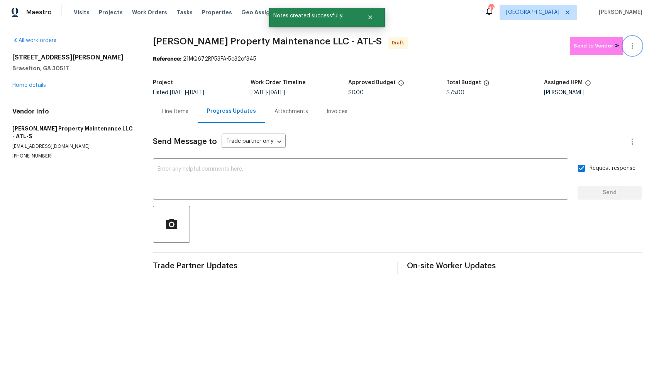
click at [635, 44] on icon "button" at bounding box center [631, 45] width 9 height 9
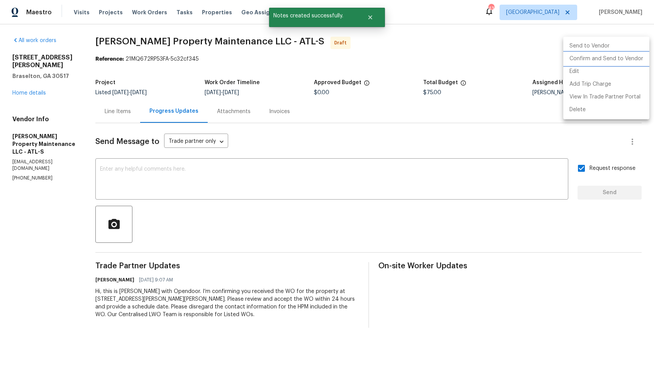
click at [608, 60] on li "Confirm and Send to Vendor" at bounding box center [606, 58] width 86 height 13
click at [427, 44] on div at bounding box center [327, 188] width 654 height 376
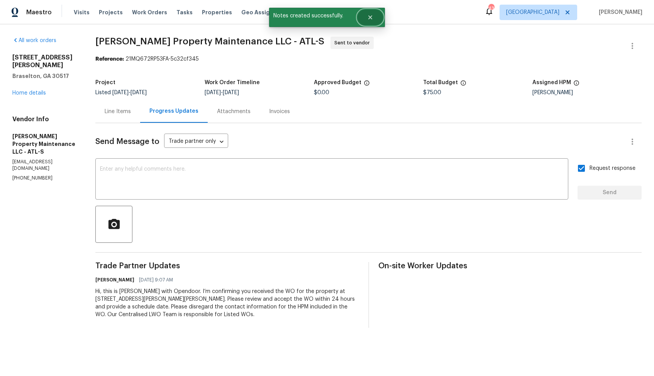
click at [378, 15] on button "Close" at bounding box center [369, 17] width 25 height 15
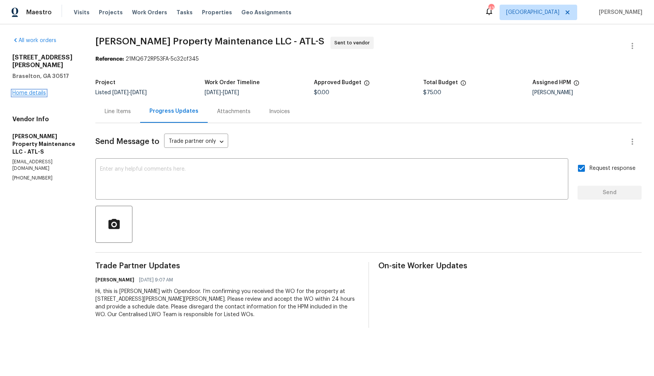
click at [37, 90] on link "Home details" at bounding box center [29, 92] width 34 height 5
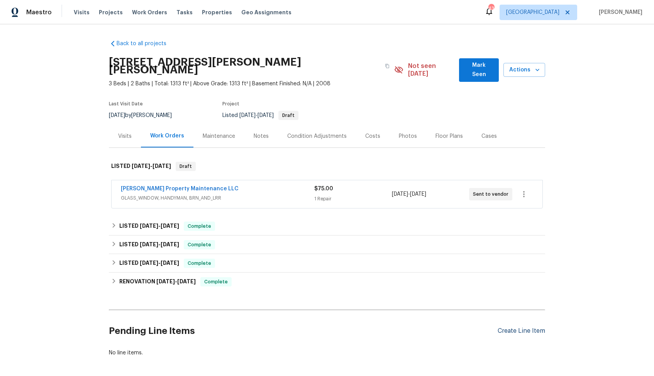
click at [539, 327] on div "Create Line Item" at bounding box center [520, 330] width 47 height 7
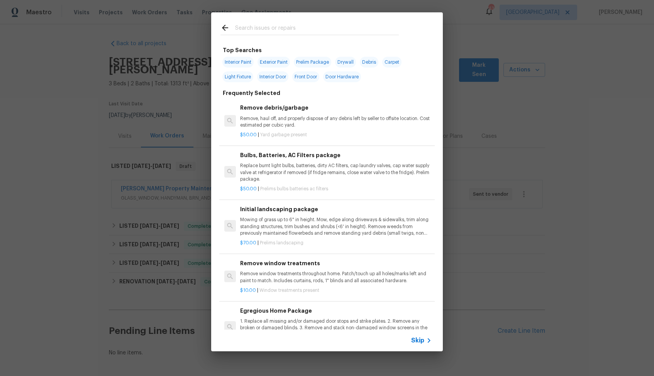
click at [291, 29] on input "text" at bounding box center [317, 29] width 164 height 12
type input "lands"
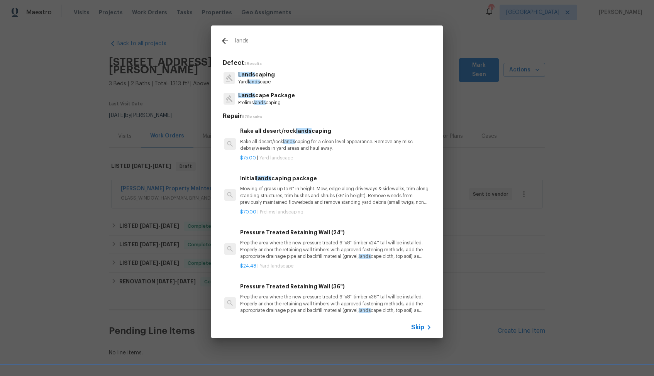
click at [260, 78] on p "Lands caping" at bounding box center [256, 75] width 37 height 8
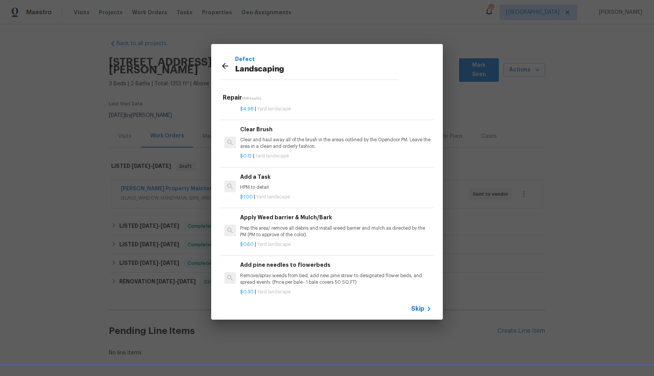
scroll to position [460, 0]
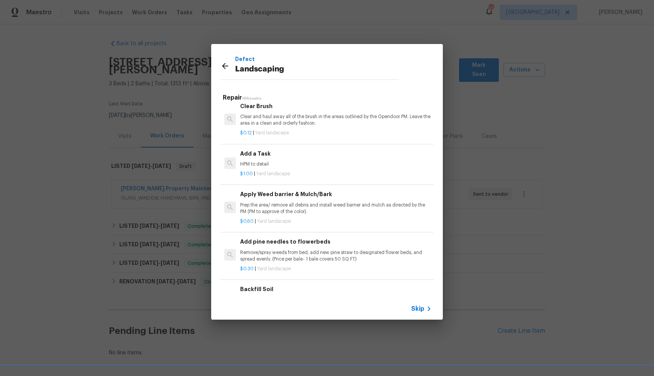
click at [257, 159] on div "Add a Task HPM to detail" at bounding box center [335, 158] width 191 height 19
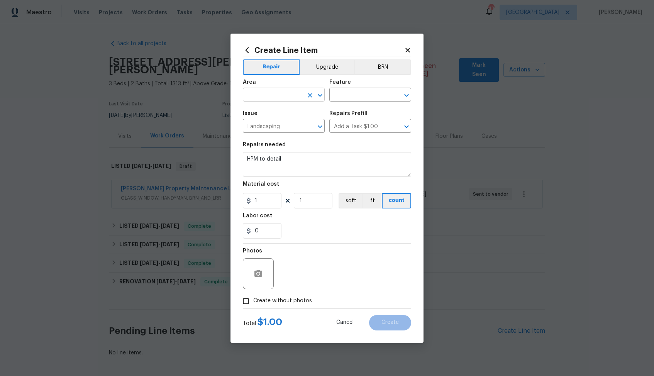
click at [272, 94] on input "text" at bounding box center [273, 96] width 60 height 12
click at [272, 125] on li "Exterior Overall" at bounding box center [284, 125] width 82 height 13
type input "Exterior Overall"
click at [366, 98] on input "text" at bounding box center [359, 96] width 60 height 12
click at [358, 132] on li "Landscaping" at bounding box center [370, 131] width 82 height 13
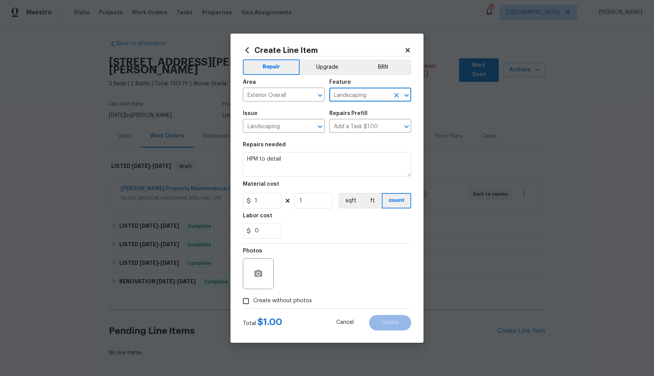
type input "Landscaping"
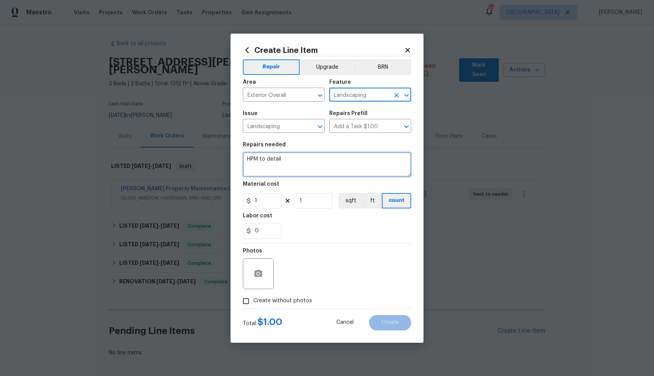
click at [306, 159] on textarea "HPM to detail" at bounding box center [327, 164] width 168 height 25
click at [320, 163] on textarea at bounding box center [327, 164] width 168 height 25
paste textarea "weed control and fresh pinestraw needed around the perimeter of the home,"
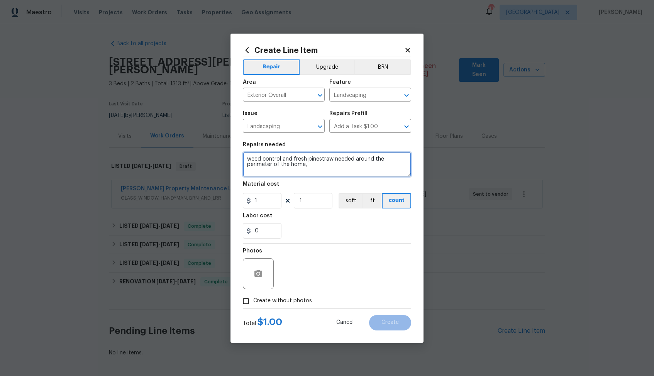
scroll to position [2, 0]
type textarea "weed control and fresh pinestraw needed around the perimeter of the home,"
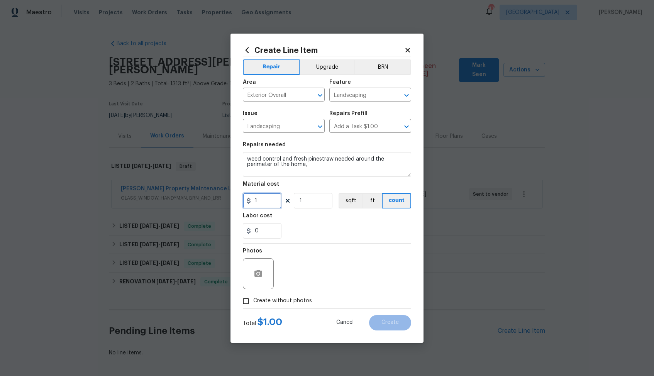
click at [264, 199] on input "1" at bounding box center [262, 200] width 39 height 15
type input "75"
click at [257, 269] on icon "button" at bounding box center [258, 273] width 9 height 9
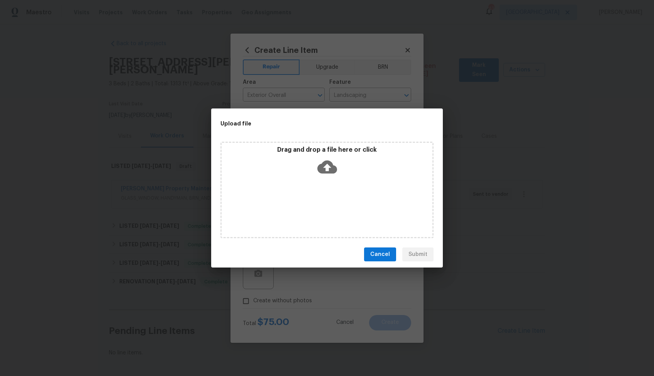
click at [331, 167] on icon at bounding box center [327, 167] width 20 height 13
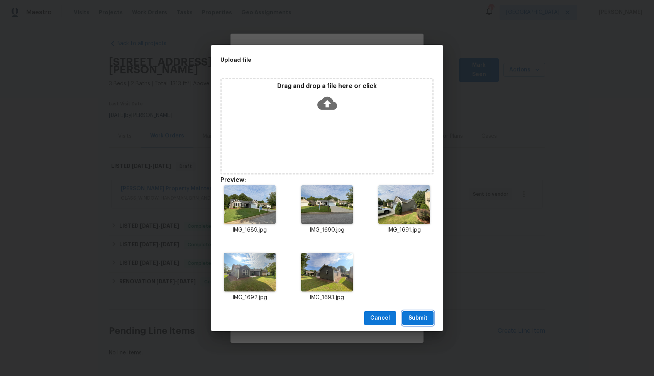
click at [416, 314] on span "Submit" at bounding box center [417, 318] width 19 height 10
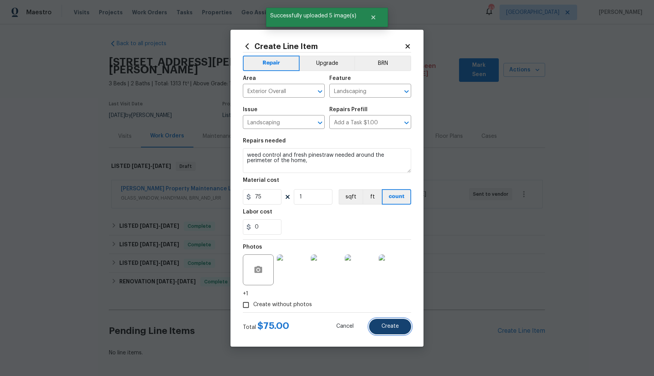
click at [387, 321] on button "Create" at bounding box center [390, 326] width 42 height 15
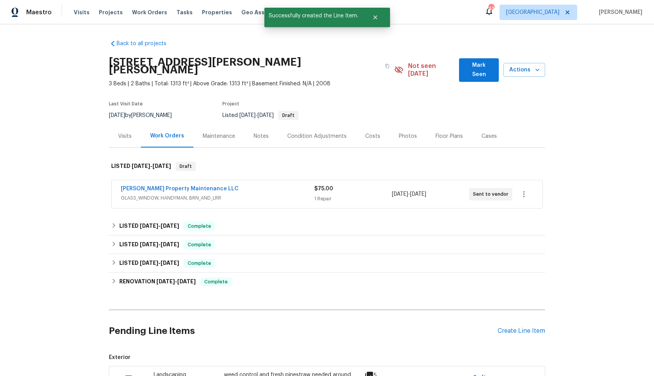
scroll to position [113, 0]
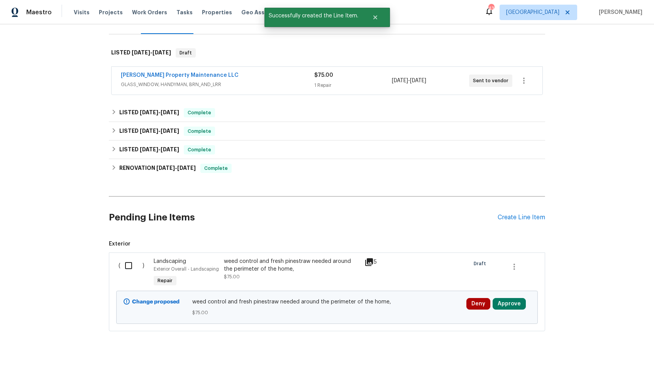
click at [131, 257] on input "checkbox" at bounding box center [131, 265] width 22 height 16
checkbox input "true"
click at [597, 353] on span "Create Work Order" at bounding box center [609, 357] width 51 height 10
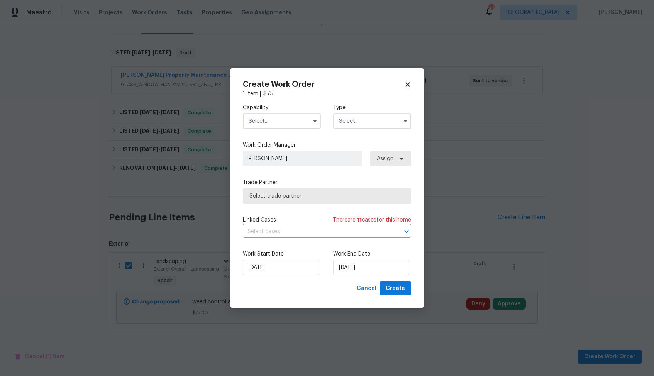
click at [267, 118] on input "text" at bounding box center [282, 120] width 78 height 15
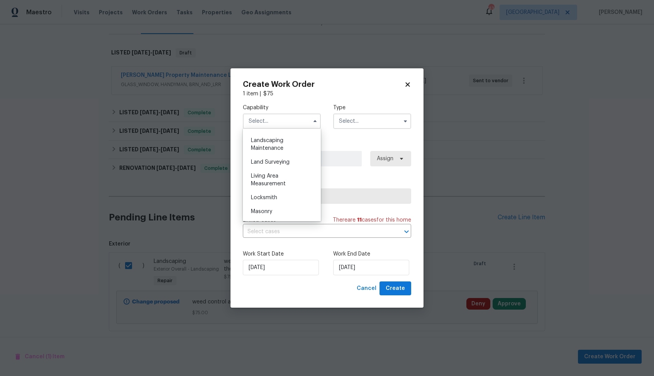
scroll to position [504, 0]
click at [276, 144] on span "Landscaping Maintenance" at bounding box center [267, 145] width 32 height 13
type input "Landscaping Maintenance"
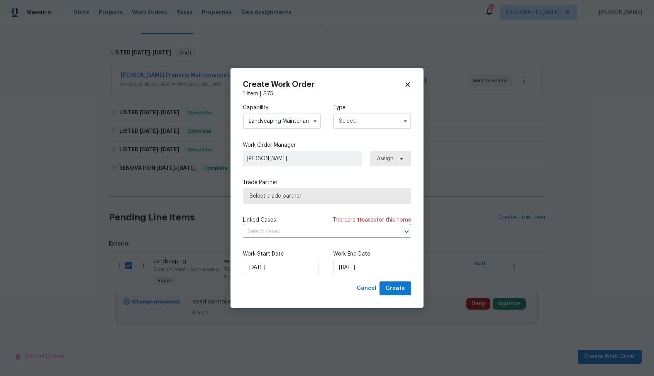
click at [357, 122] on input "text" at bounding box center [372, 120] width 78 height 15
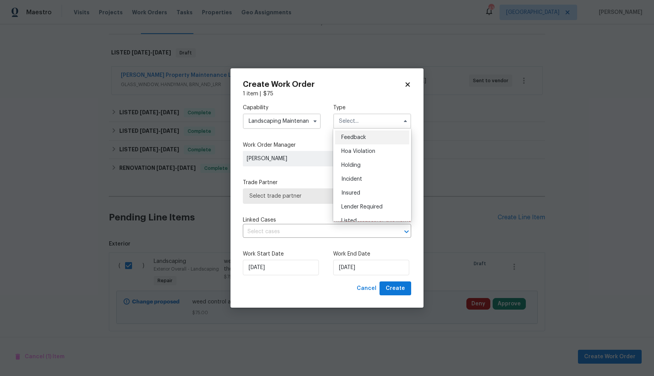
click at [364, 140] on span "Feedback" at bounding box center [353, 137] width 25 height 5
type input "Feedback"
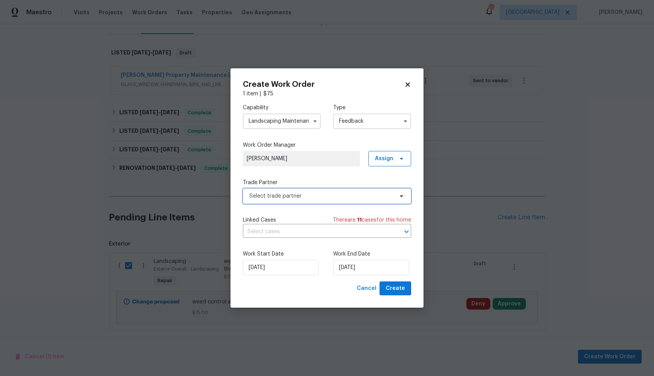
click at [297, 197] on span "Select trade partner" at bounding box center [321, 196] width 144 height 8
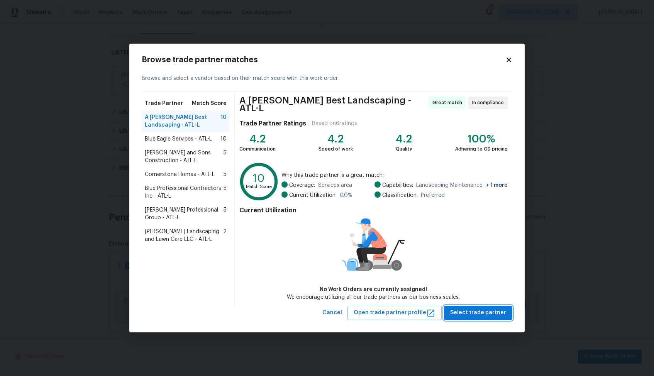
click at [474, 311] on span "Select trade partner" at bounding box center [478, 313] width 56 height 10
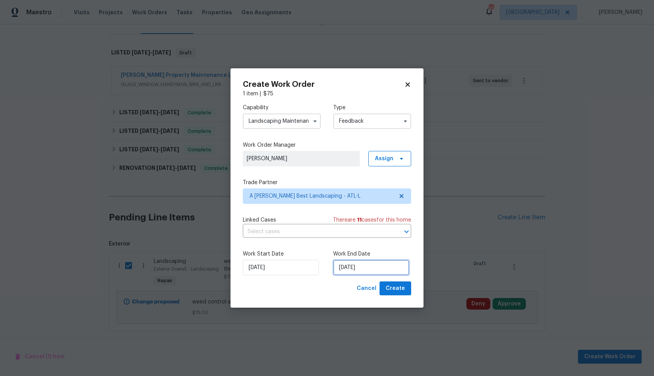
click at [339, 269] on input "[DATE]" at bounding box center [371, 267] width 76 height 15
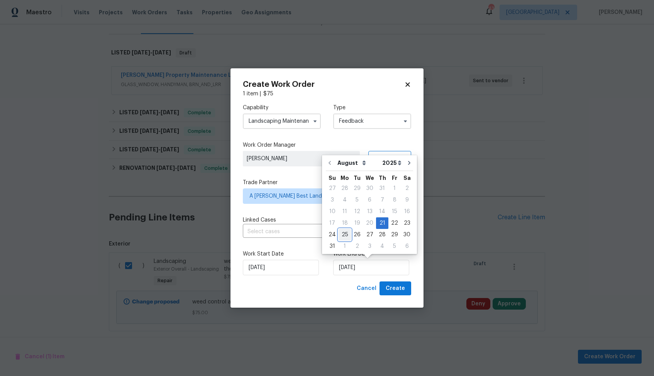
click at [342, 238] on div "25" at bounding box center [344, 234] width 12 height 11
type input "[DATE]"
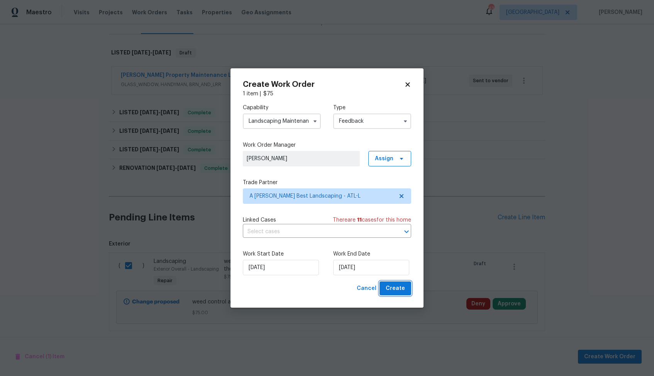
click at [390, 287] on span "Create" at bounding box center [394, 289] width 19 height 10
checkbox input "false"
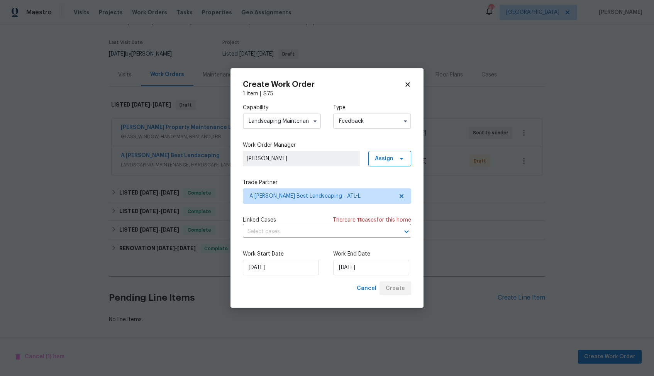
scroll to position [54, 0]
